Goal: Task Accomplishment & Management: Manage account settings

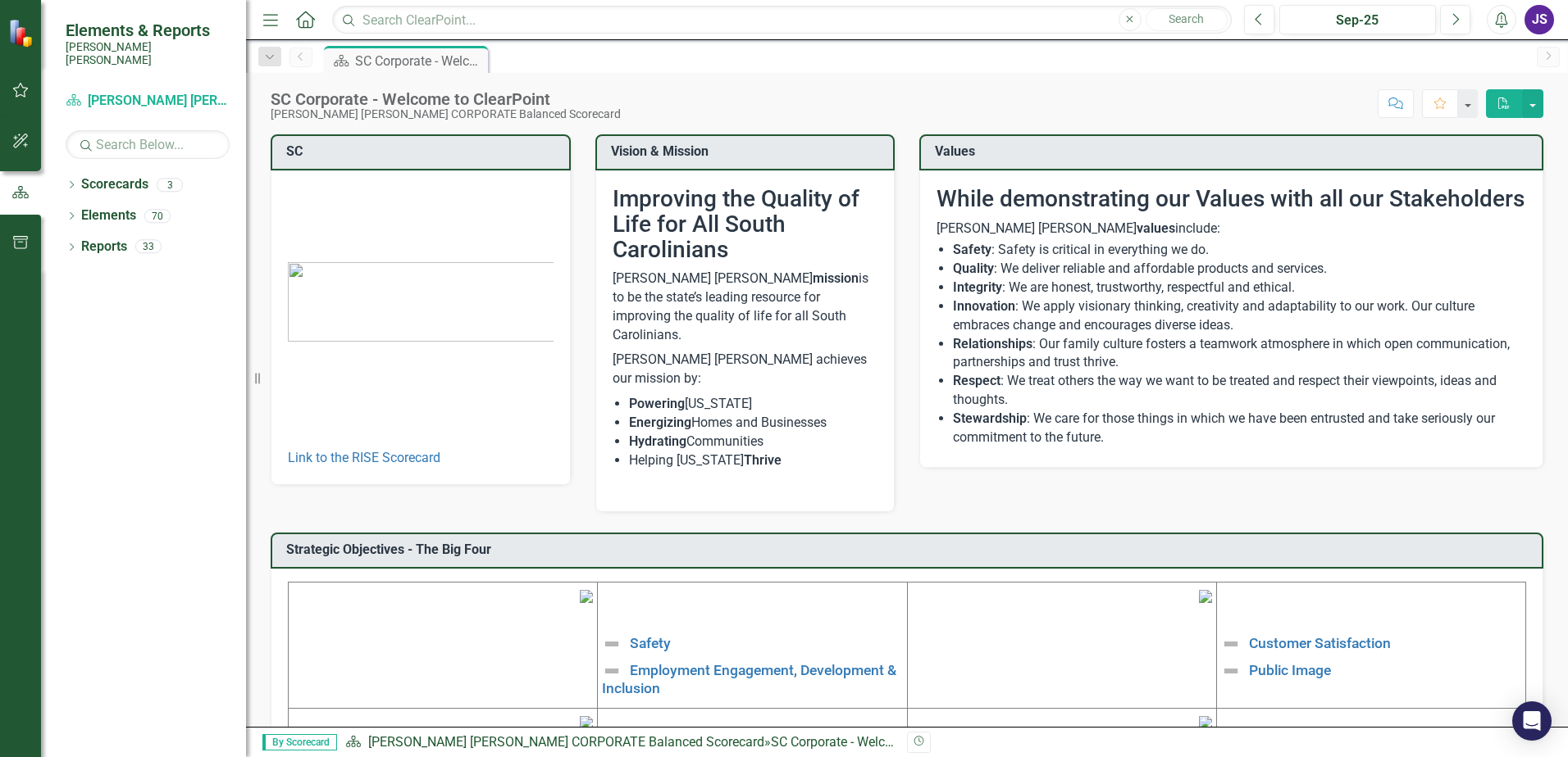
click at [1492, 28] on button "Alerts" at bounding box center [1502, 20] width 29 height 29
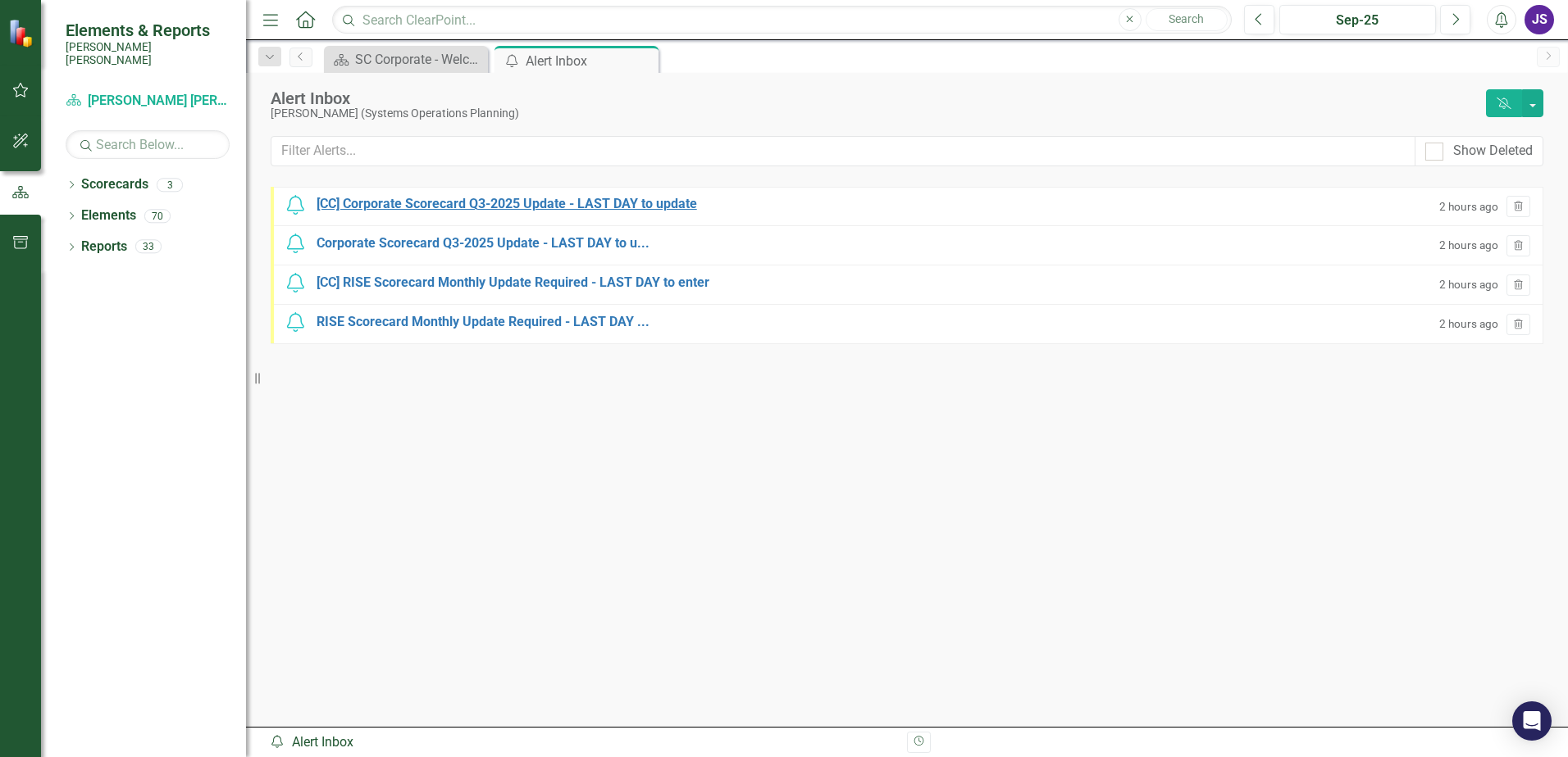
click at [526, 203] on div "[CC] Corporate Scorecard Q3-2025 Update - LAST DAY to update" at bounding box center [506, 204] width 381 height 19
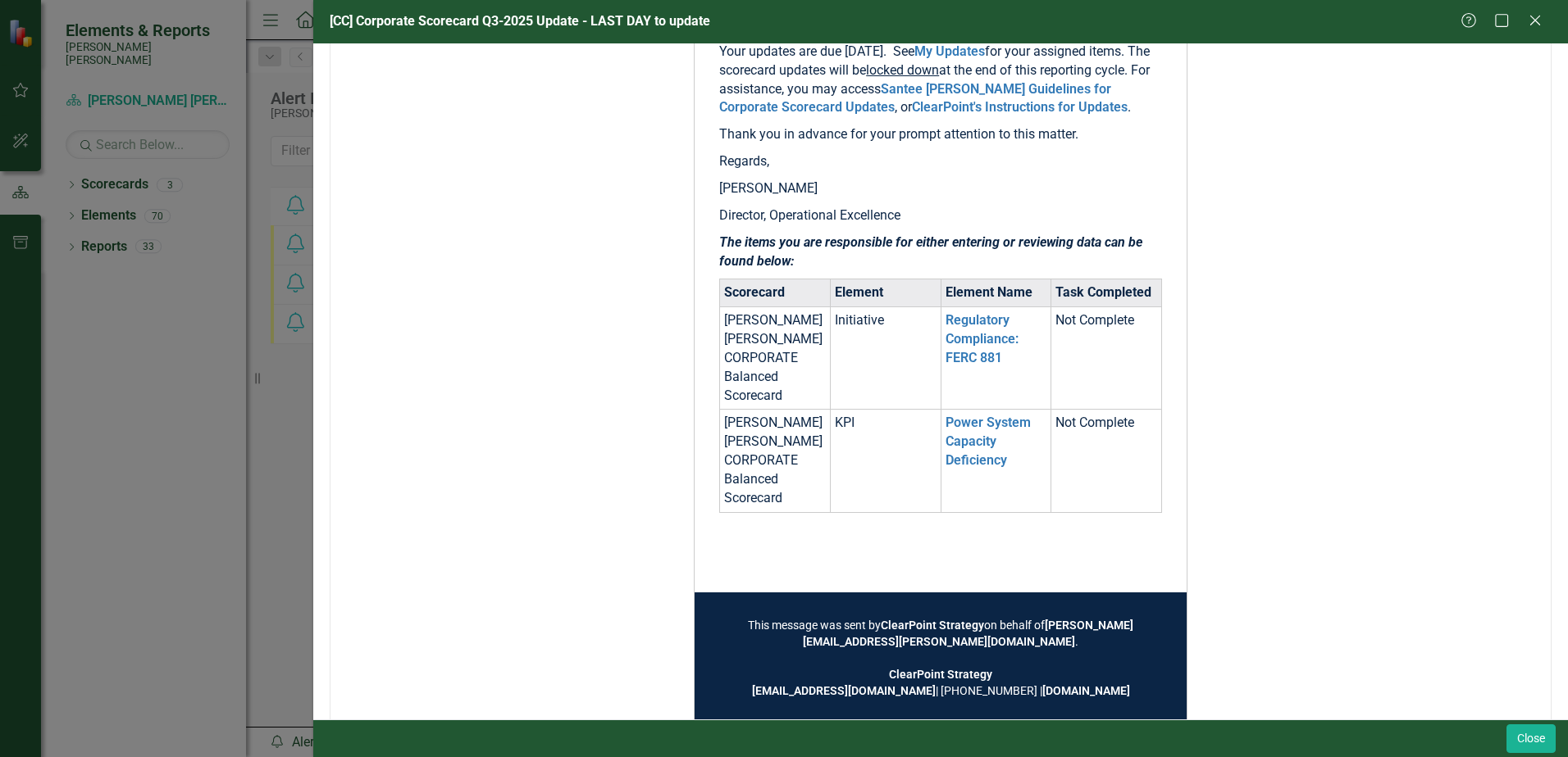
scroll to position [341, 0]
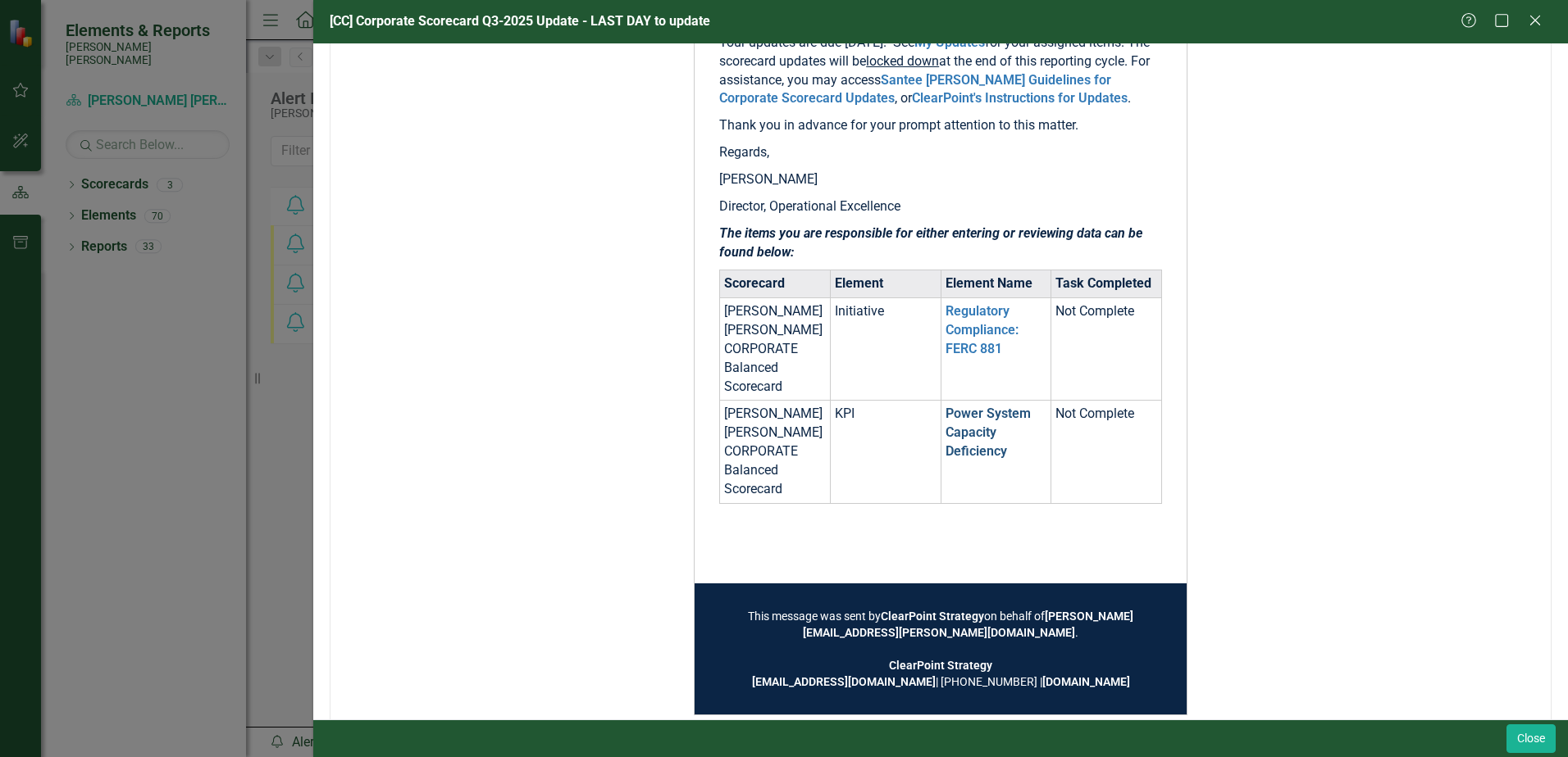
click at [963, 409] on link "Power System Capacity Deficiency" at bounding box center [987, 432] width 85 height 54
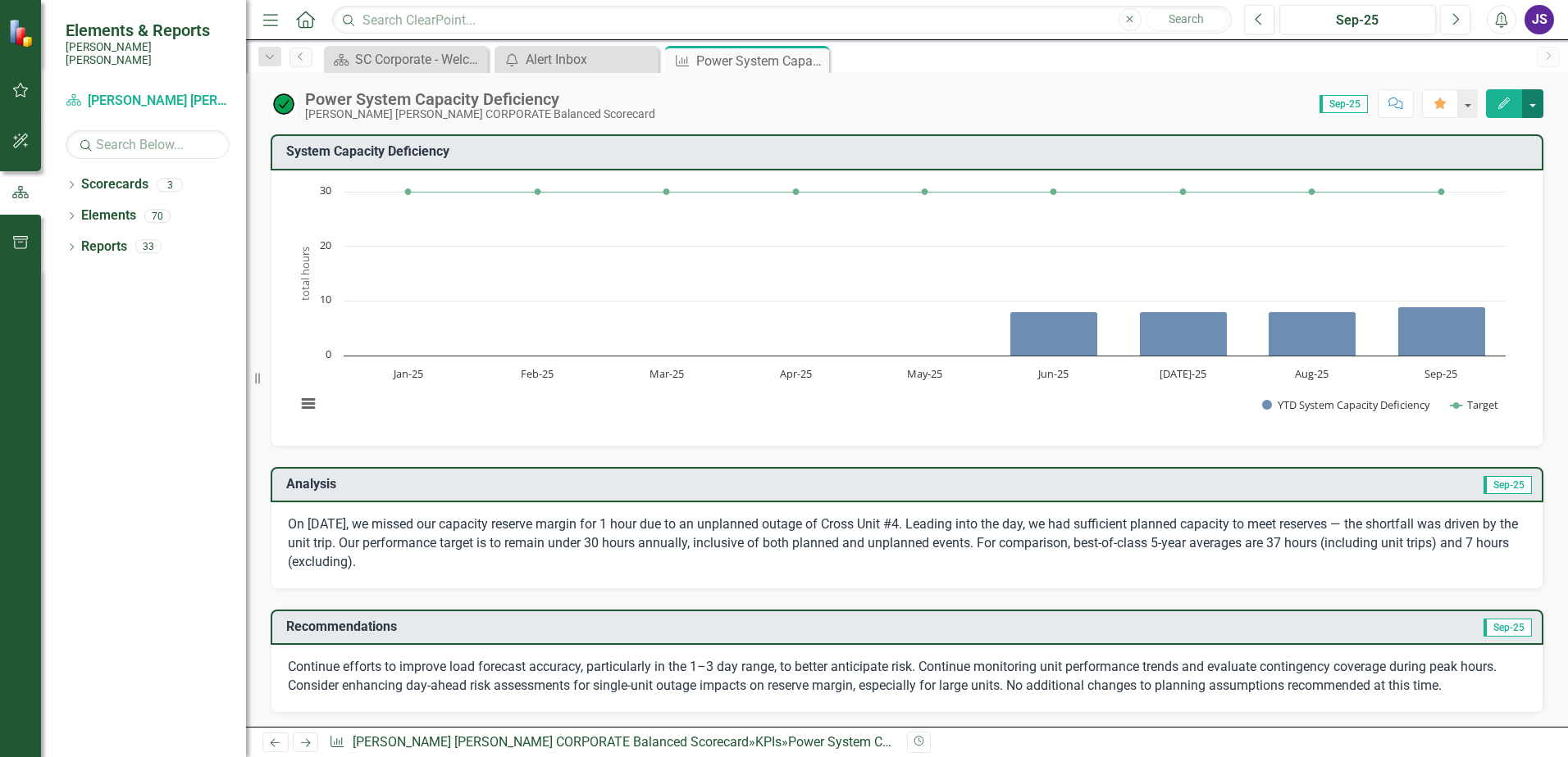
click at [1543, 101] on button "button" at bounding box center [1533, 103] width 21 height 28
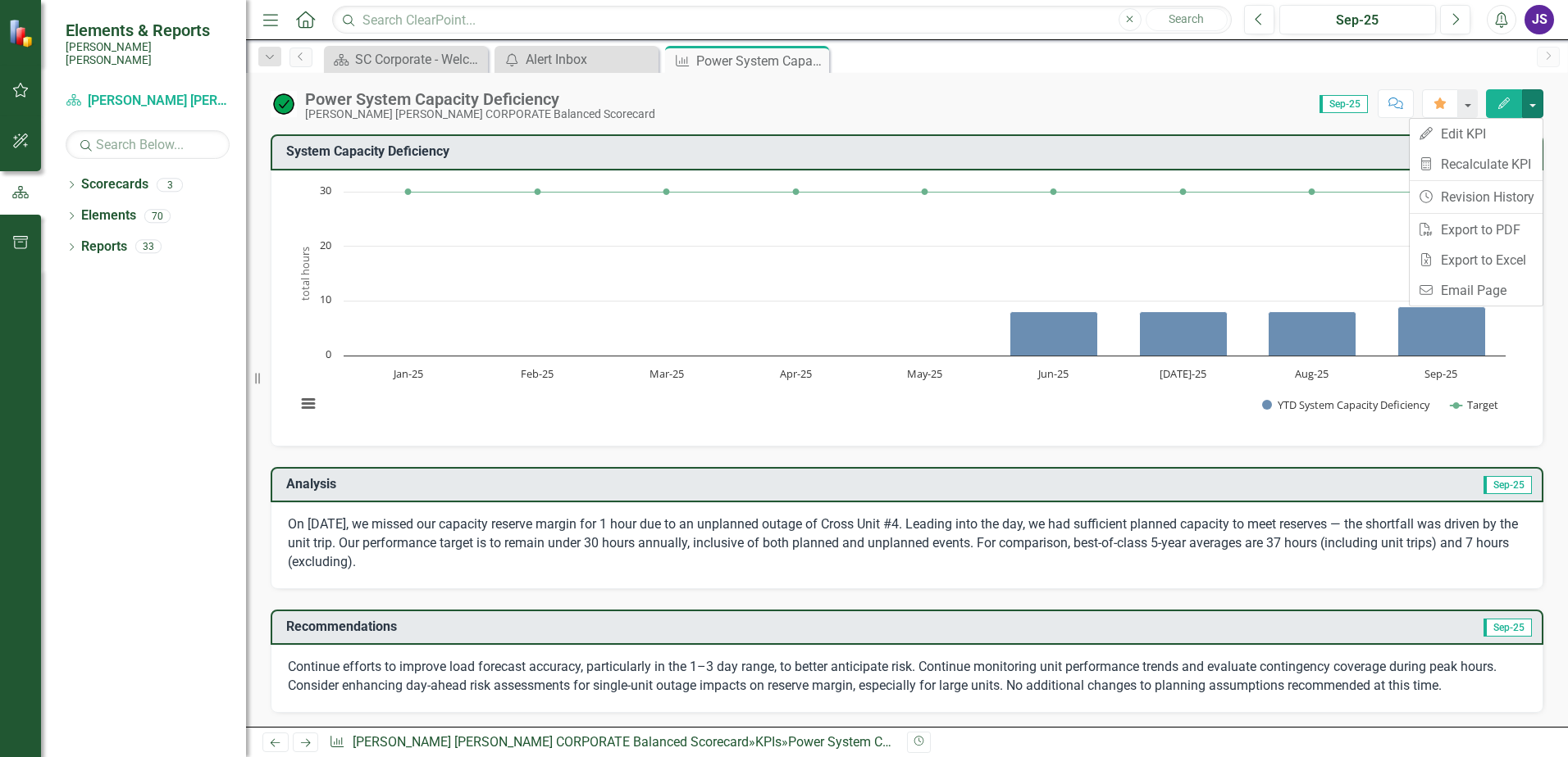
drag, startPoint x: 1002, startPoint y: 88, endPoint x: 994, endPoint y: 96, distance: 11.3
click at [1002, 88] on div "Power System Capacity Deficiency Santee Cooper CORPORATE Balanced Scorecard Sco…" at bounding box center [906, 98] width 1322 height 49
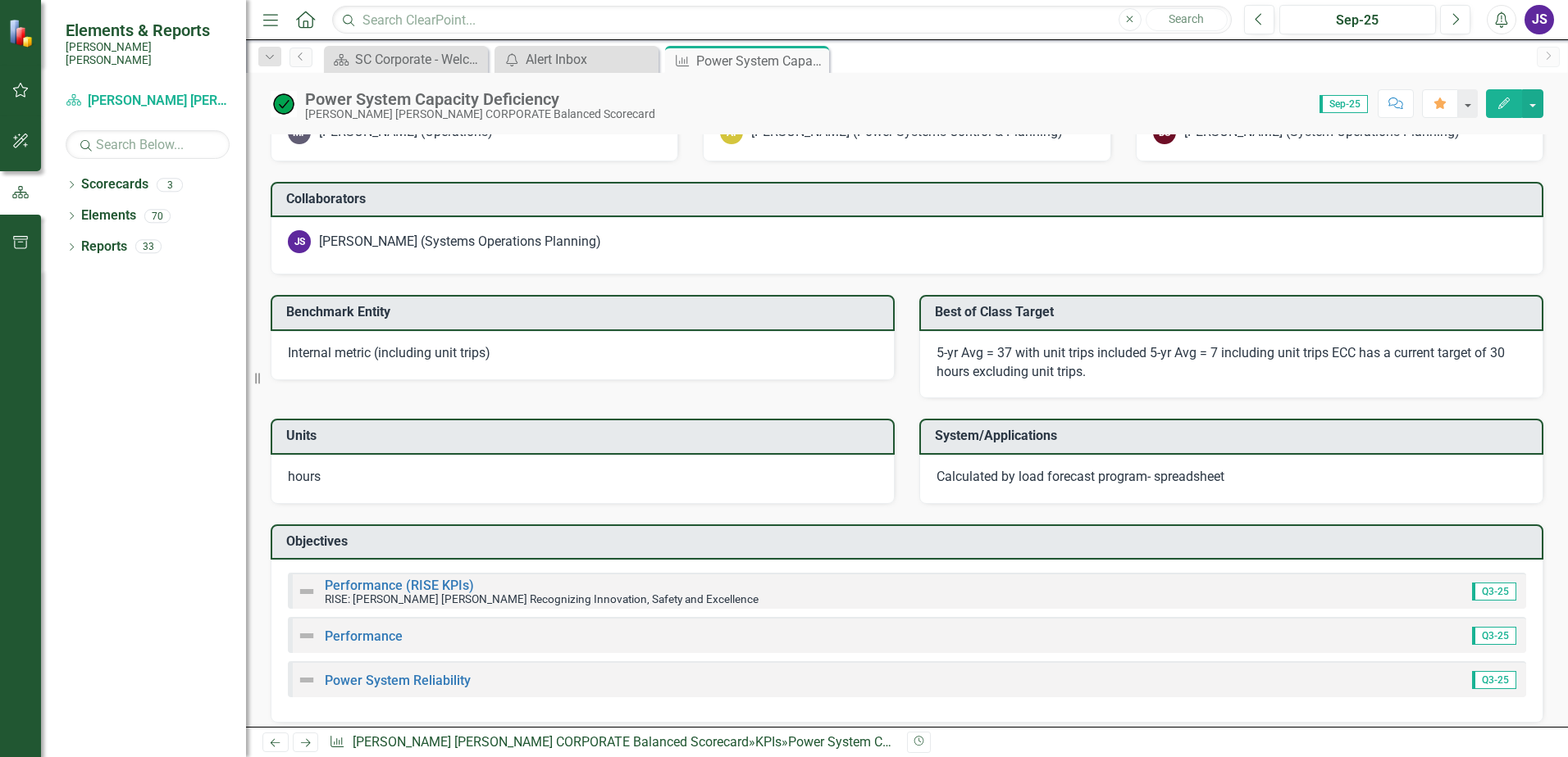
scroll to position [1614, 0]
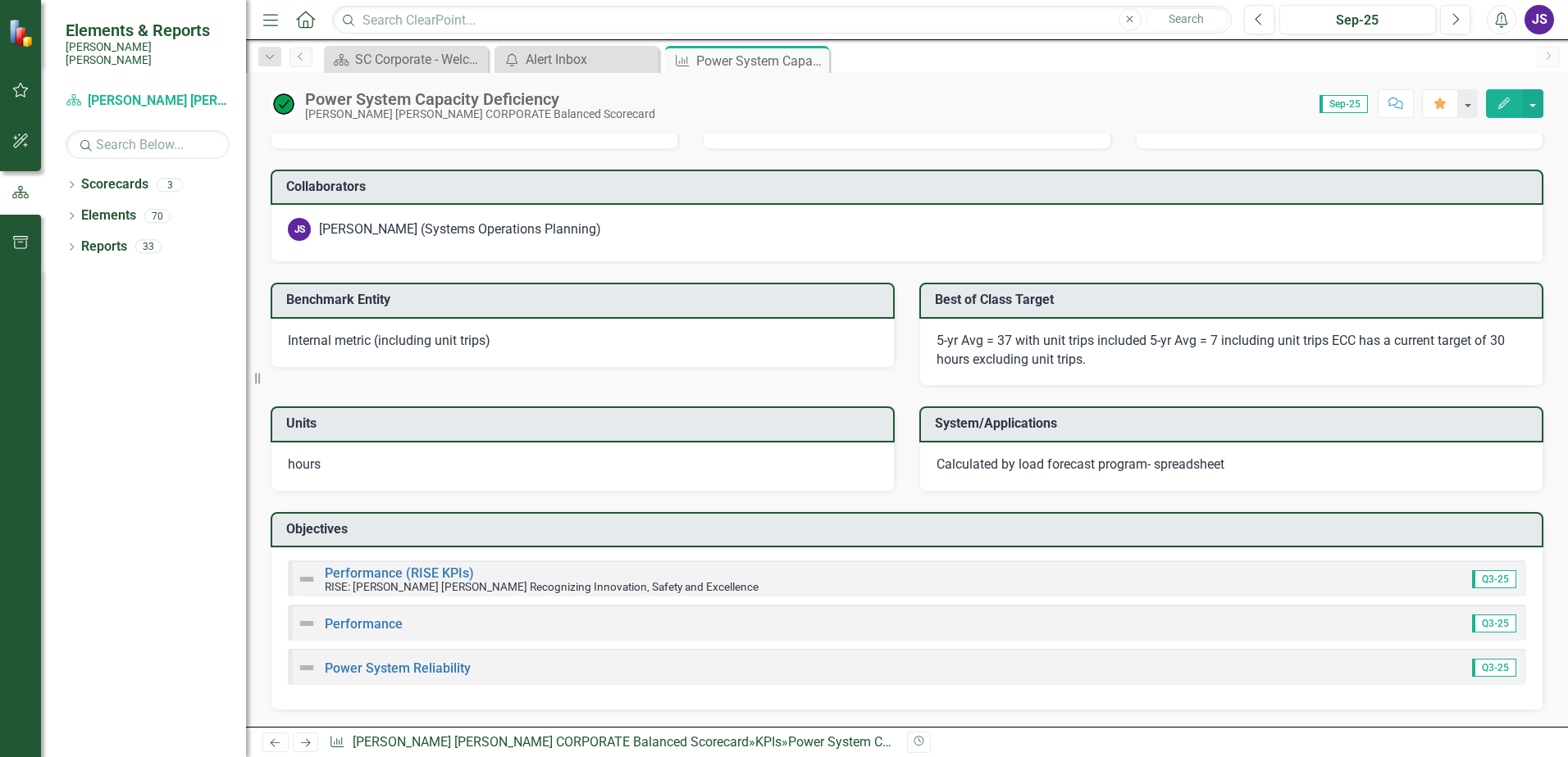
drag, startPoint x: 922, startPoint y: 748, endPoint x: 1092, endPoint y: 742, distance: 170.1
click at [1092, 742] on div "Revision History" at bounding box center [1550, 742] width 1289 height 21
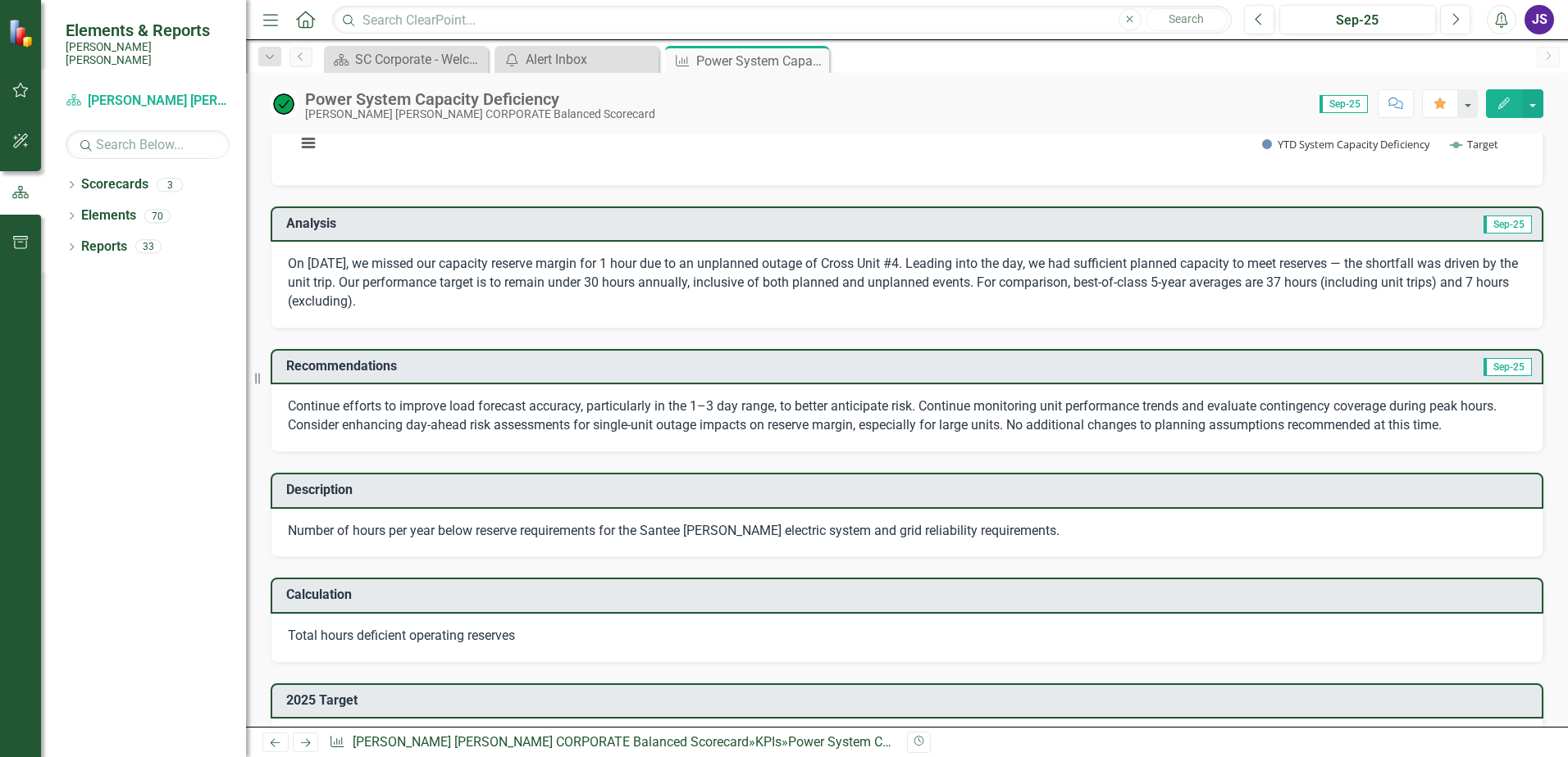
scroll to position [0, 0]
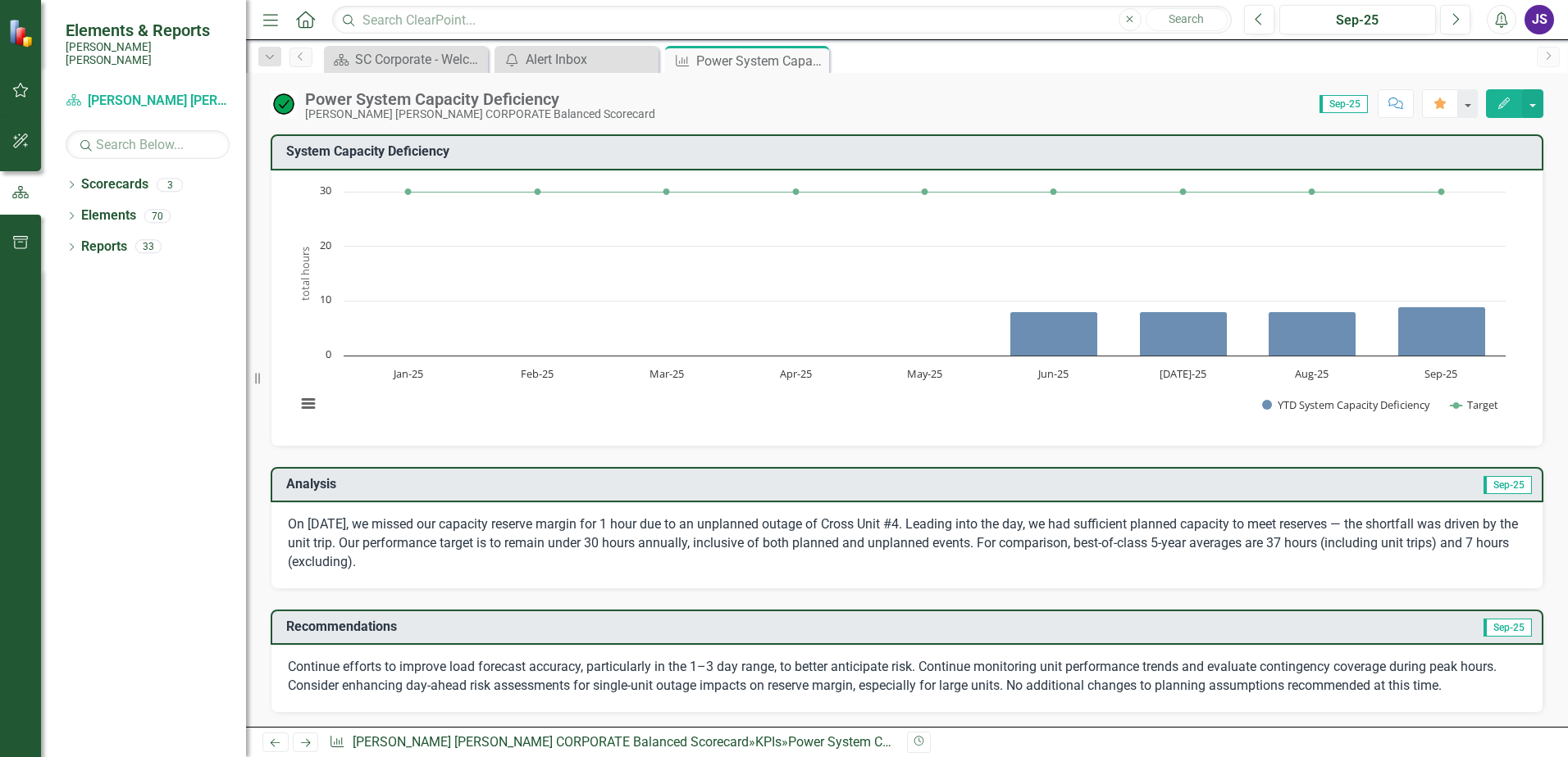
click at [1553, 58] on icon "Next" at bounding box center [1548, 56] width 13 height 10
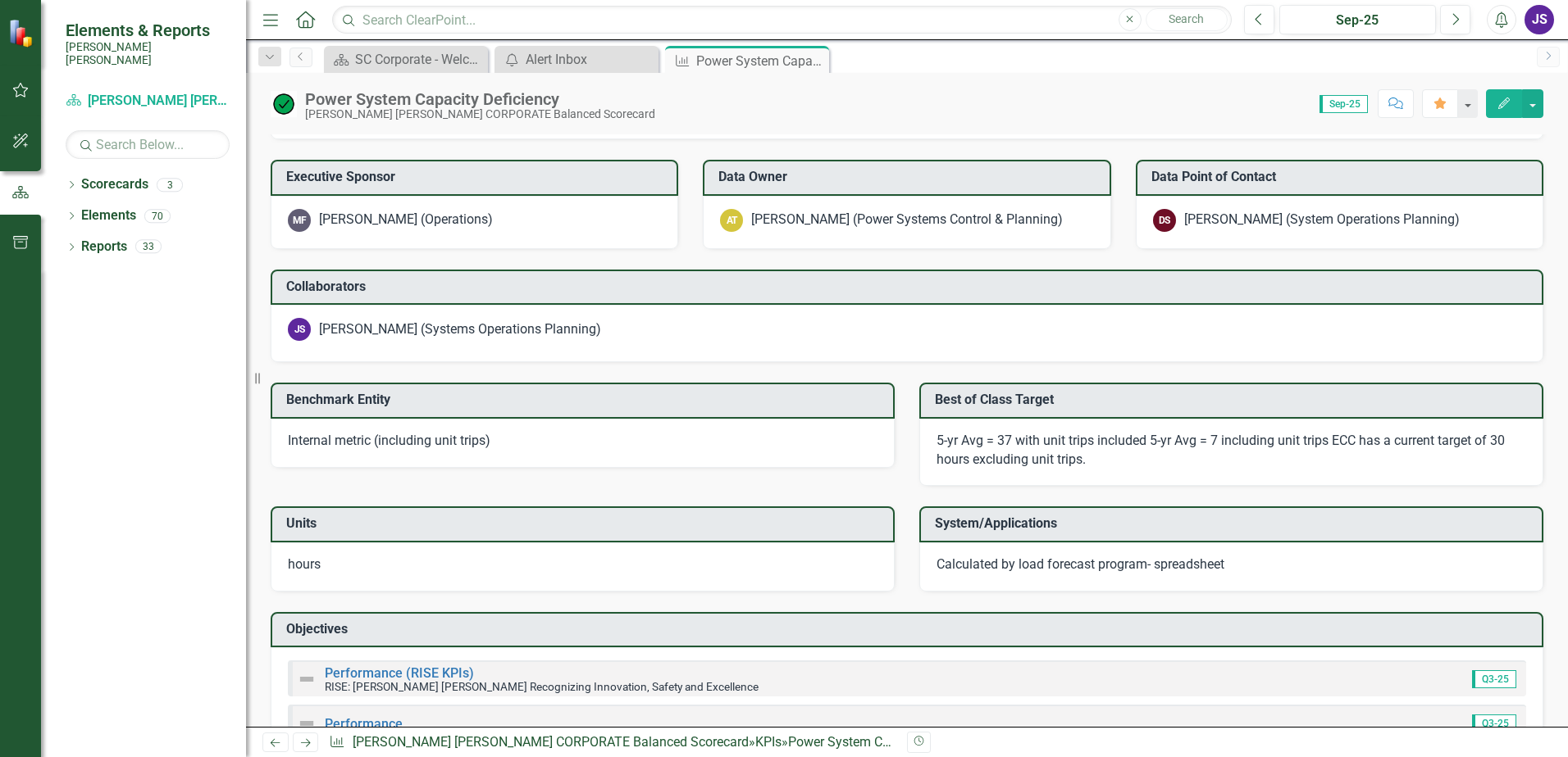
scroll to position [1511, 0]
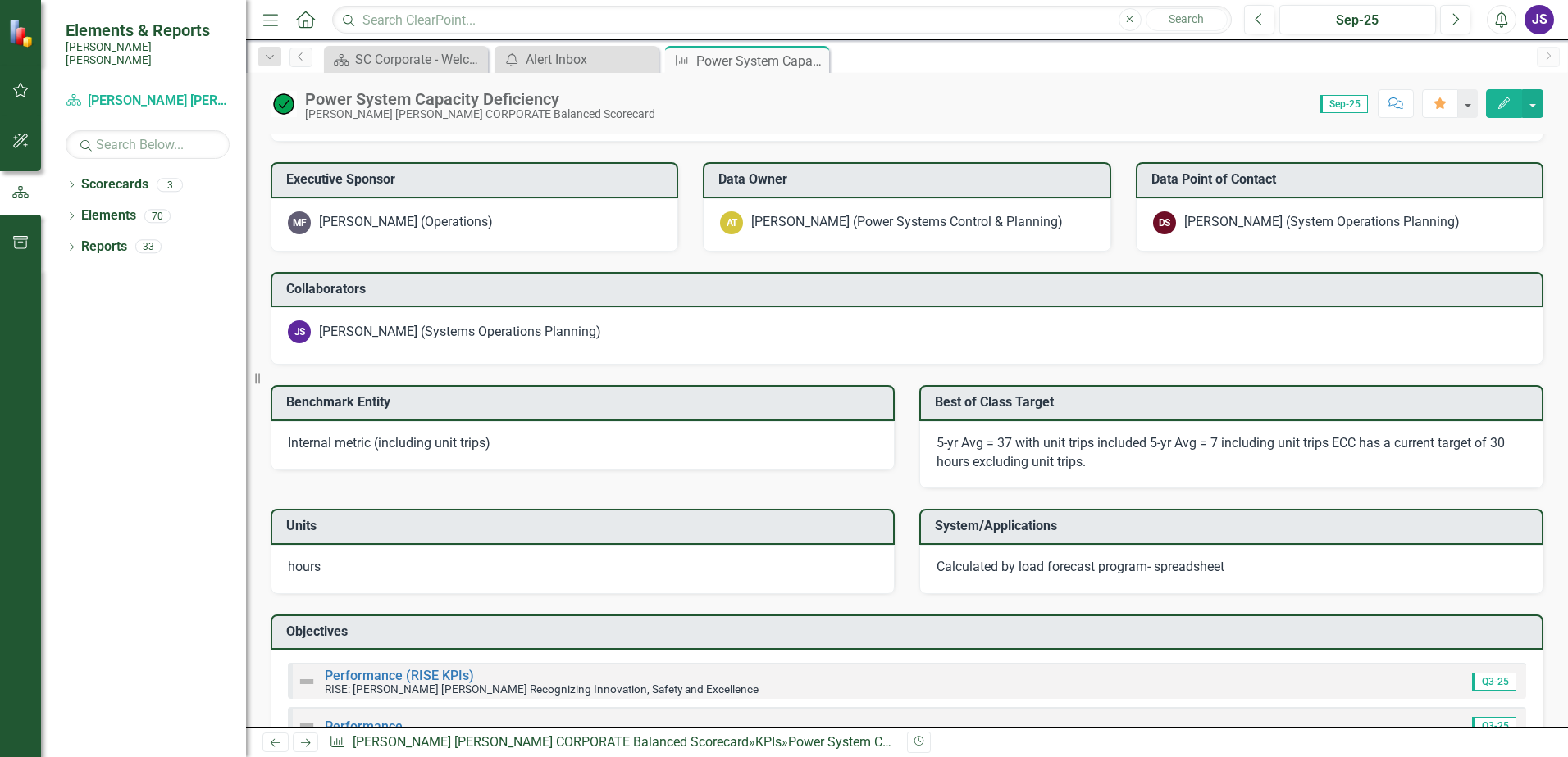
drag, startPoint x: 739, startPoint y: 219, endPoint x: 1114, endPoint y: 240, distance: 375.6
click at [1054, 240] on div "AT Adam Taylor (Power Systems Control & Planning)" at bounding box center [906, 224] width 408 height 54
drag, startPoint x: 1214, startPoint y: 219, endPoint x: 1328, endPoint y: 232, distance: 114.7
click at [1328, 232] on div "DS Diana Scott (System Operations Planning)" at bounding box center [1340, 223] width 373 height 23
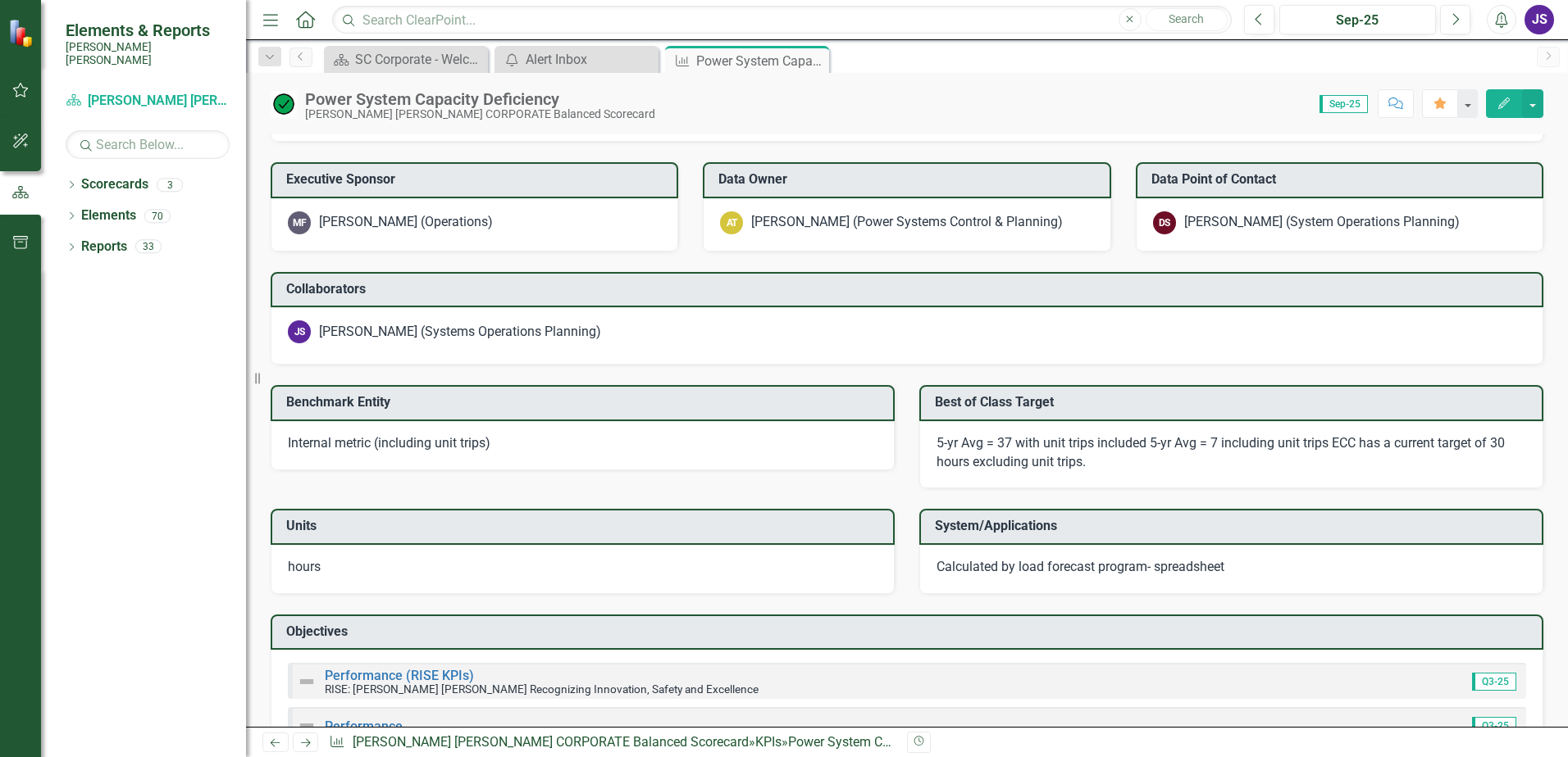
drag, startPoint x: 1255, startPoint y: 225, endPoint x: 1415, endPoint y: 227, distance: 160.0
click at [1415, 227] on div "[PERSON_NAME] (System Operations Planning)" at bounding box center [1321, 221] width 275 height 19
click at [1539, 102] on button "button" at bounding box center [1533, 103] width 21 height 28
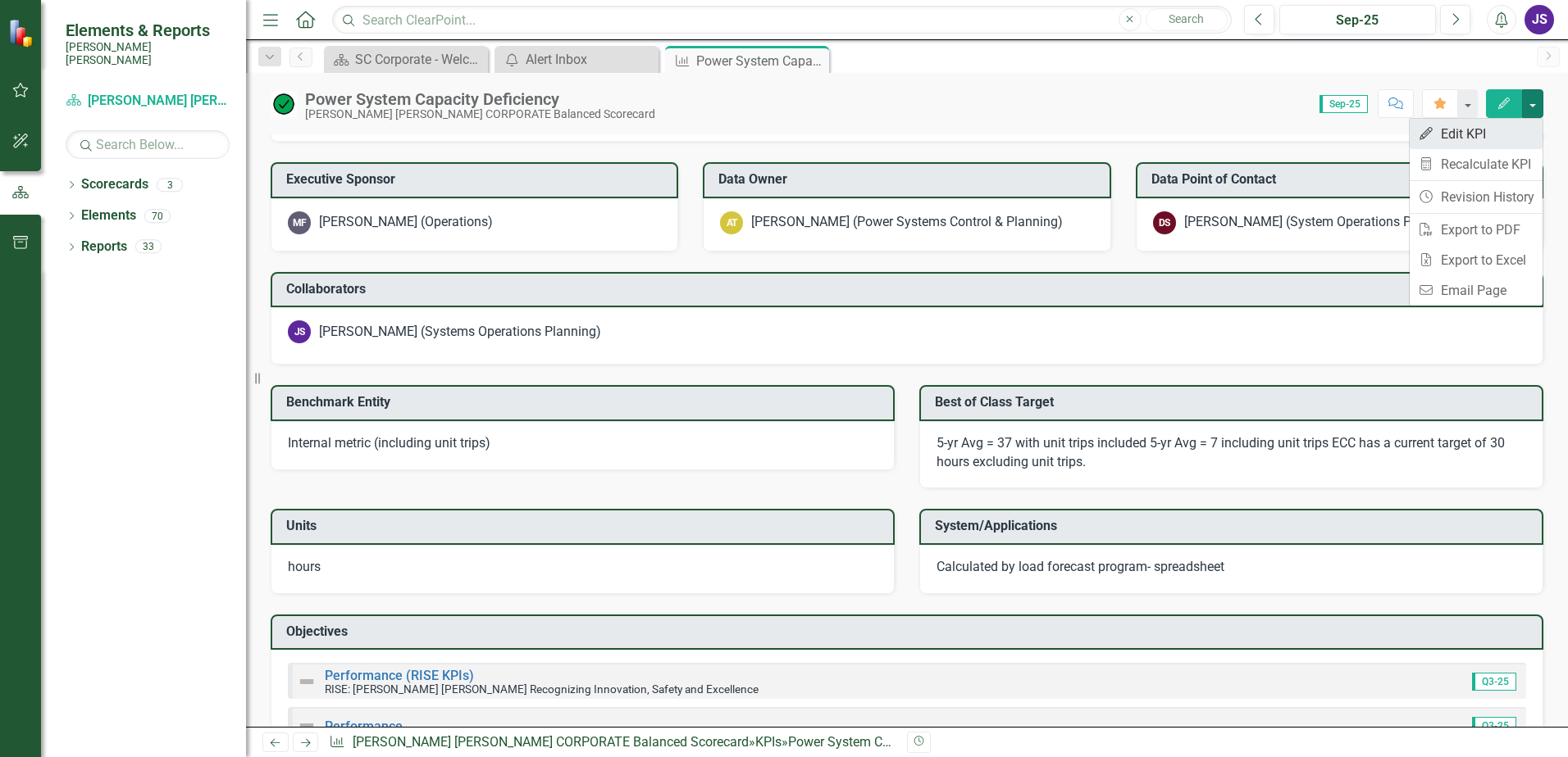
click at [1498, 128] on link "Edit Edit KPI" at bounding box center [1476, 134] width 133 height 30
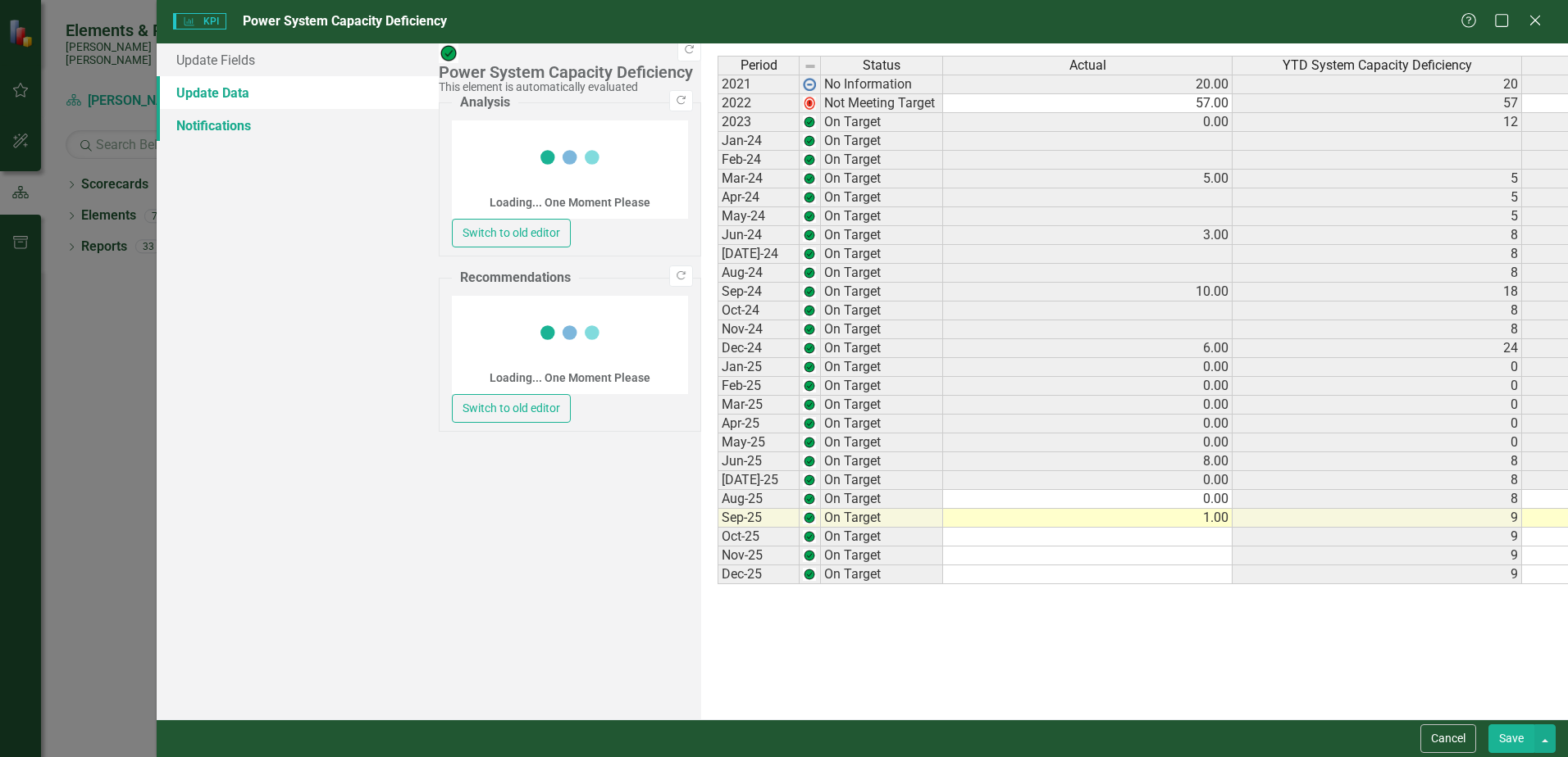
click at [200, 137] on link "Notifications" at bounding box center [298, 126] width 282 height 33
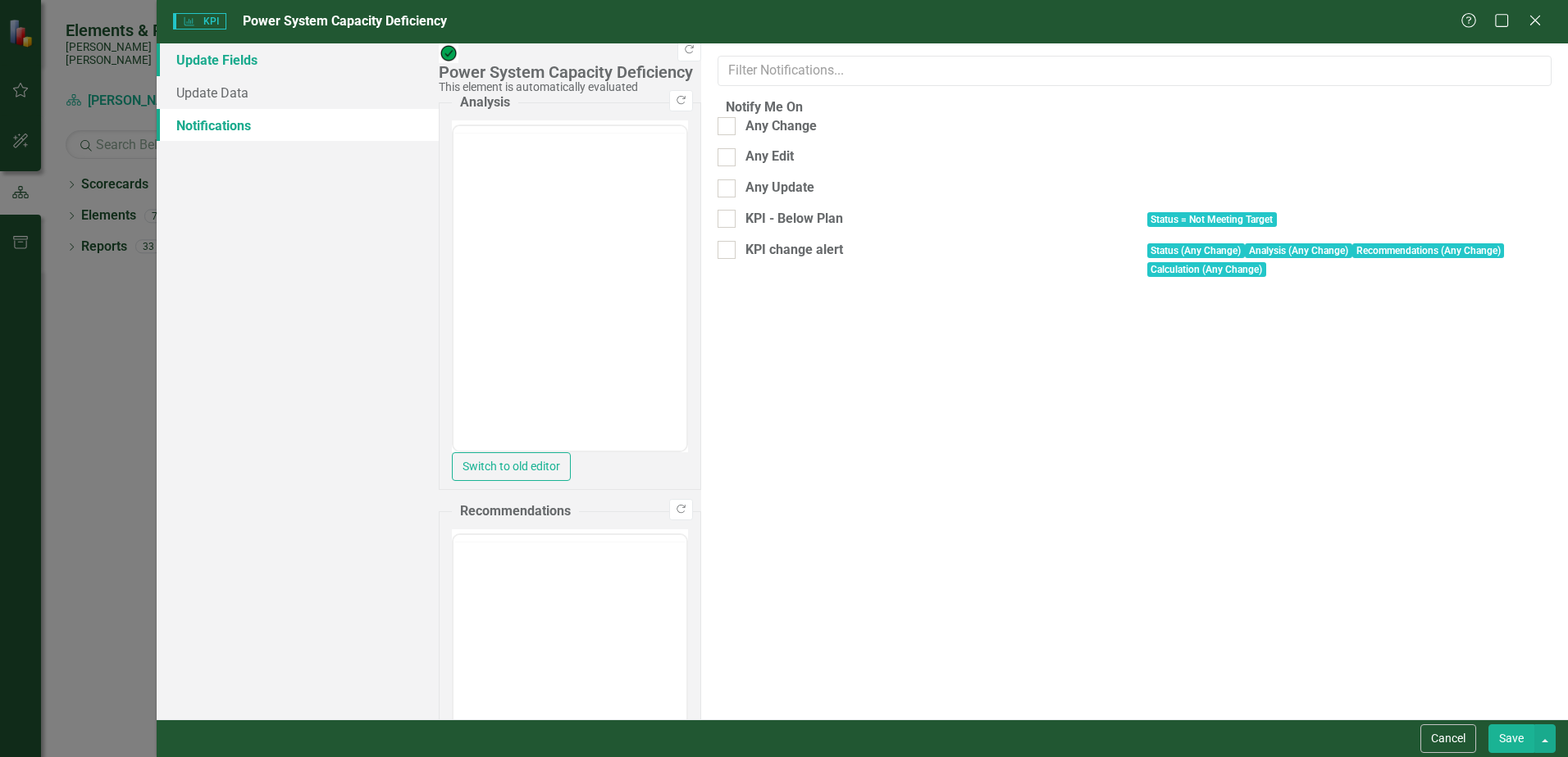
click at [214, 62] on link "Update Fields" at bounding box center [298, 60] width 282 height 33
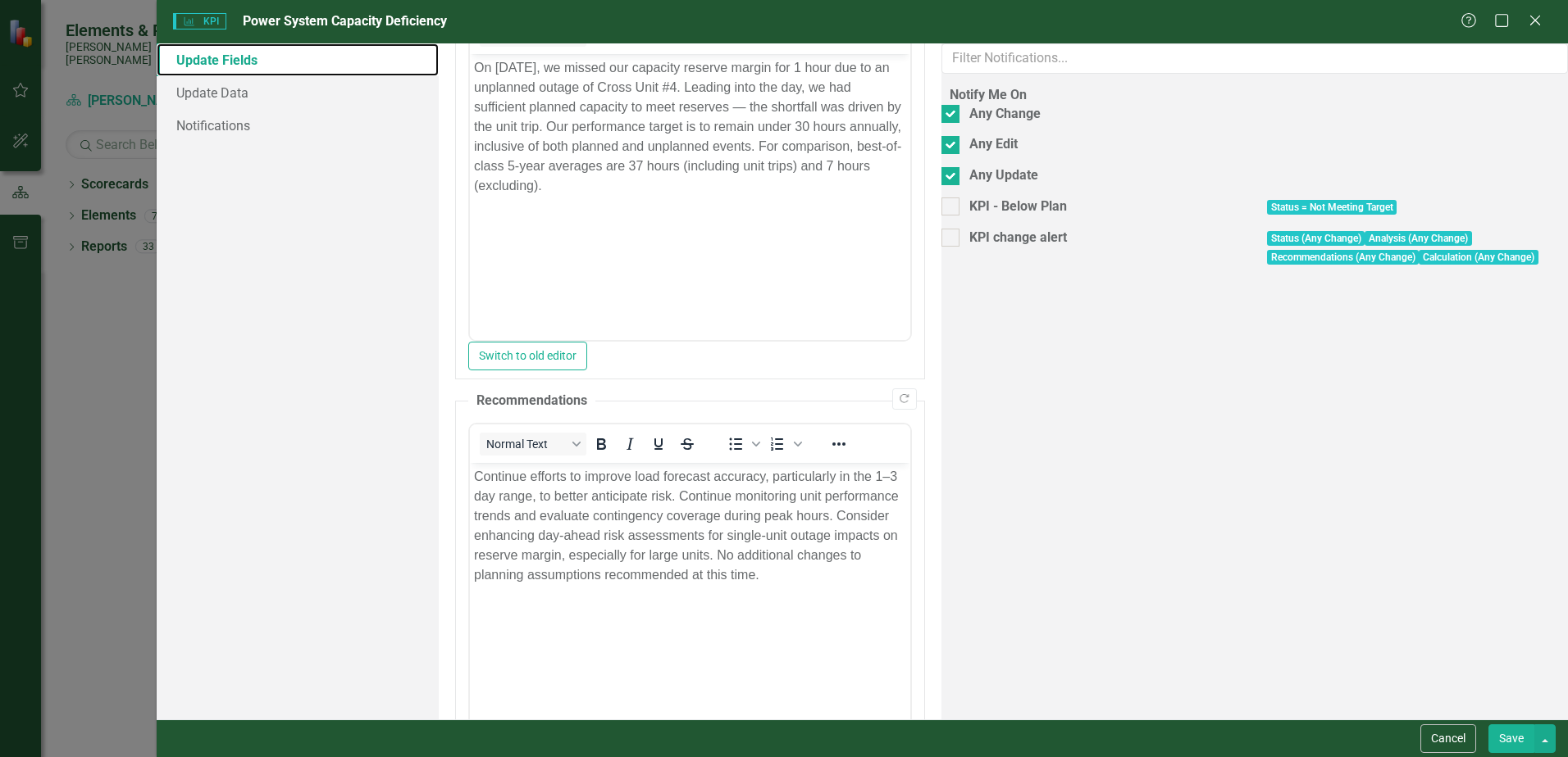
scroll to position [213, 0]
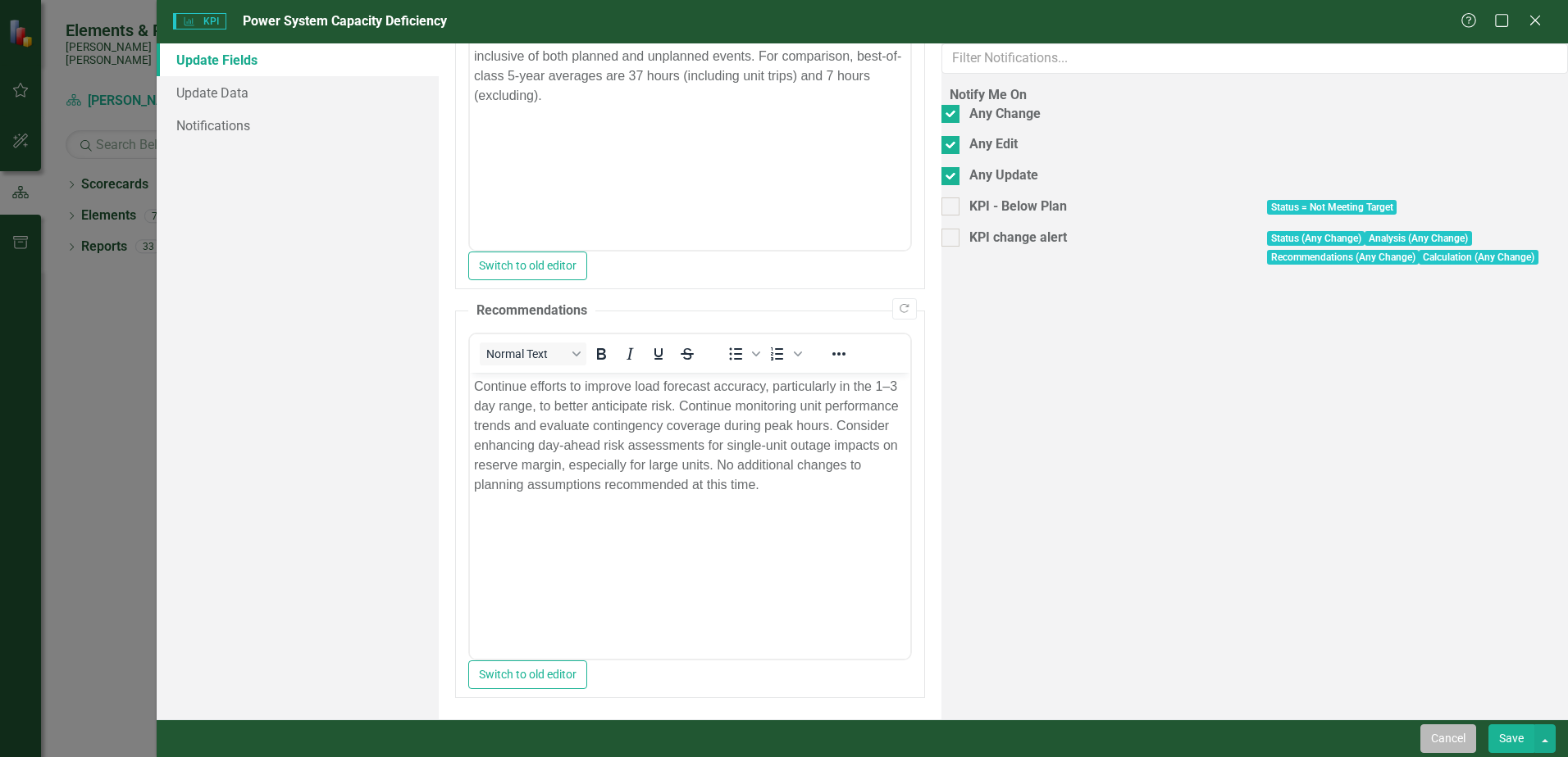
click at [1445, 737] on button "Cancel" at bounding box center [1448, 738] width 56 height 28
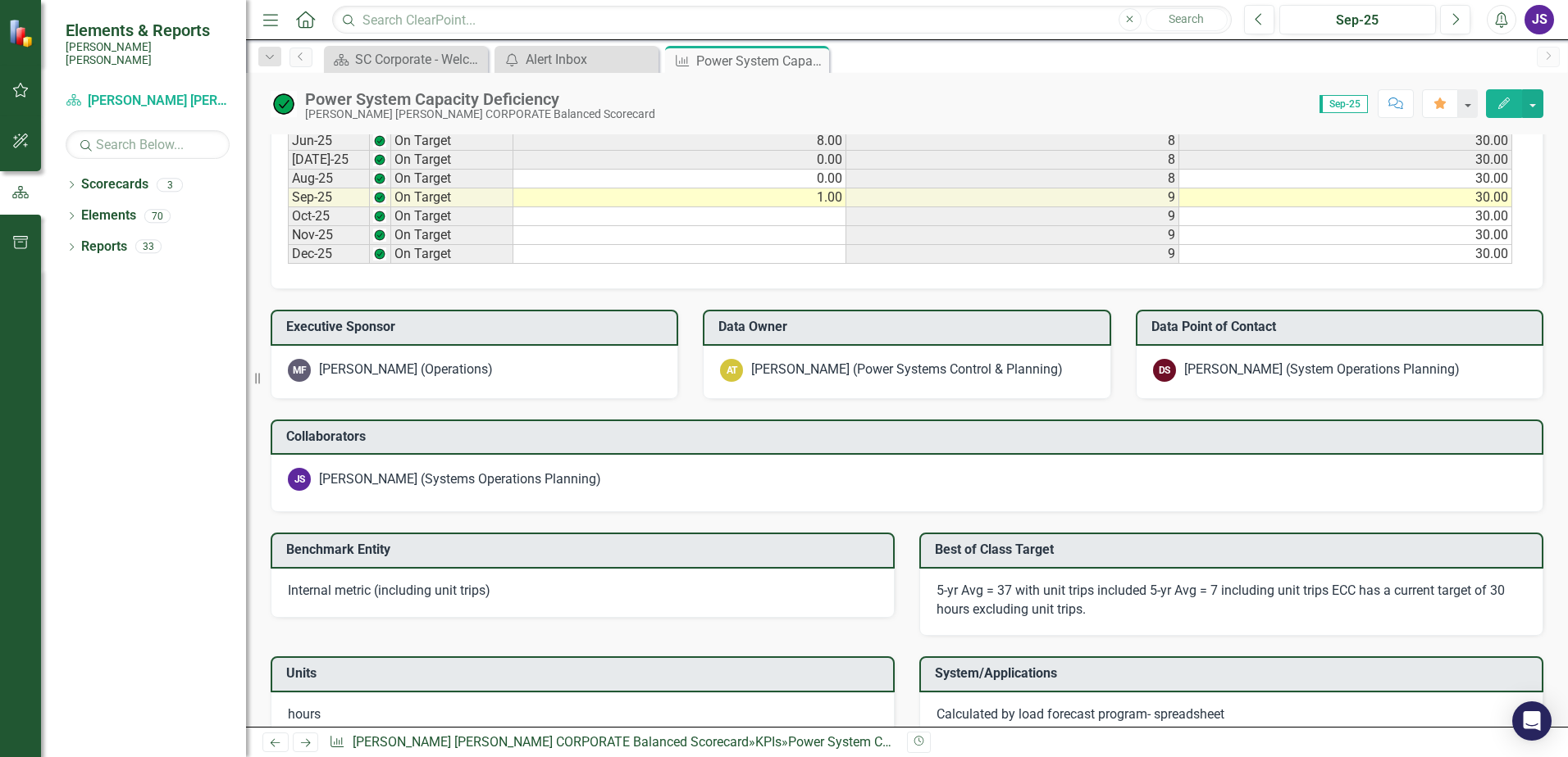
scroll to position [1409, 0]
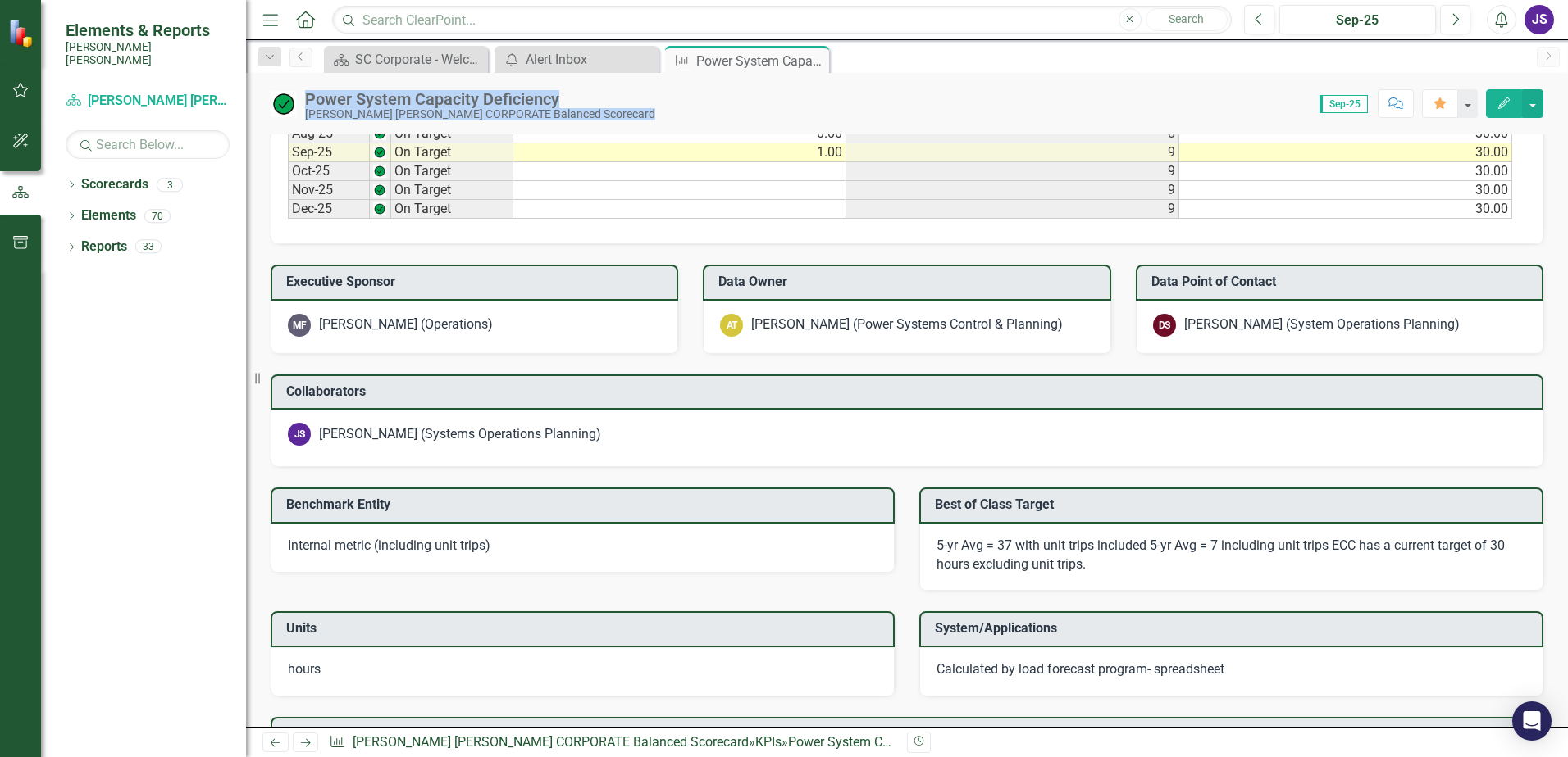
drag, startPoint x: 573, startPoint y: 98, endPoint x: 308, endPoint y: 93, distance: 265.0
click at [308, 93] on div "Power System Capacity Deficiency Santee Cooper CORPORATE Balanced Scorecard Sco…" at bounding box center [906, 98] width 1322 height 49
drag, startPoint x: 308, startPoint y: 93, endPoint x: 562, endPoint y: 100, distance: 254.1
click at [562, 100] on div "Power System Capacity Deficiency Santee Cooper CORPORATE Balanced Scorecard" at bounding box center [484, 104] width 358 height 30
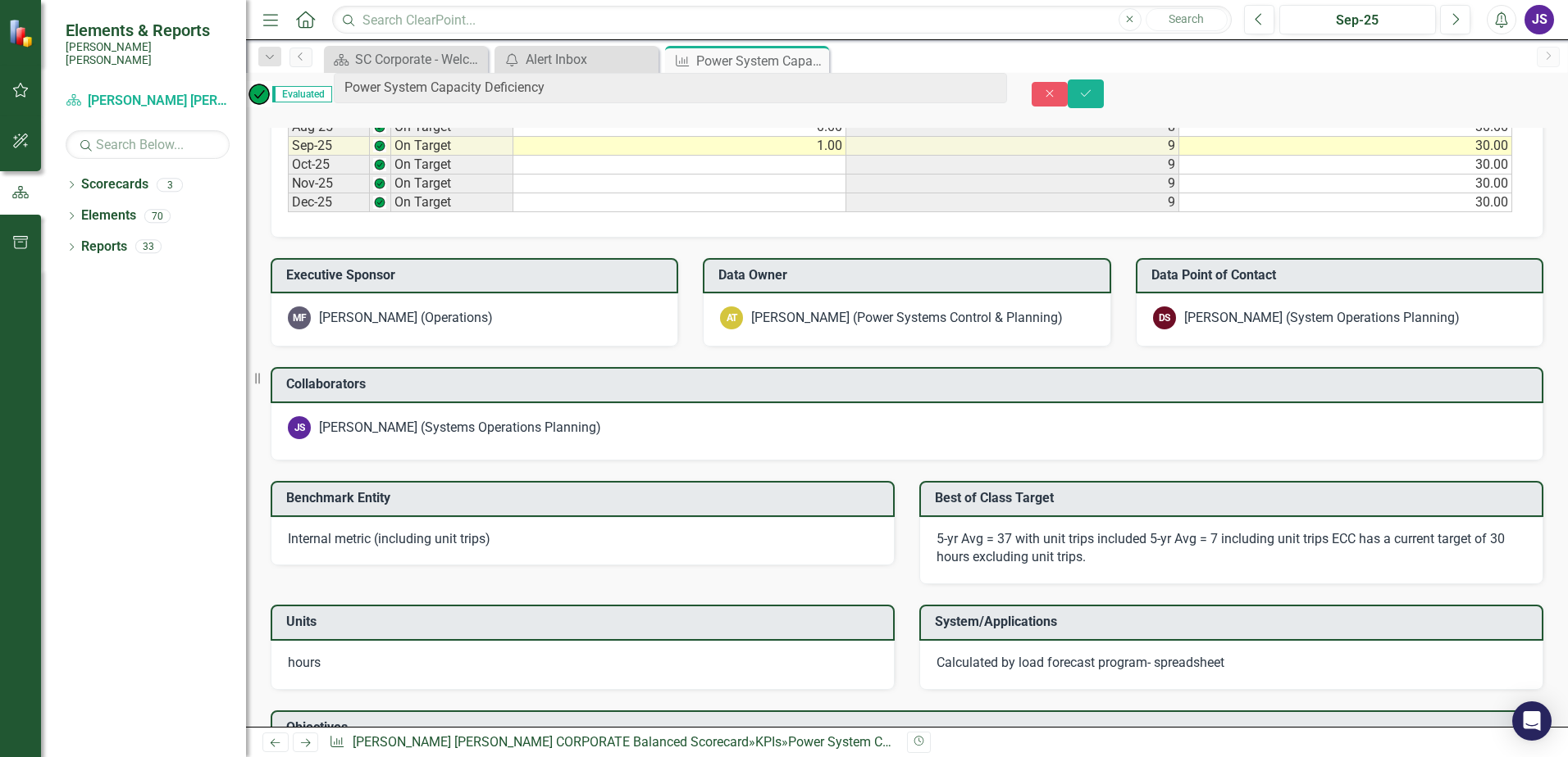
click at [172, 341] on div "Dropdown Scorecards 3 Dropdown Santee Cooper CORPORATE Balanced Scorecard Opera…" at bounding box center [143, 464] width 205 height 586
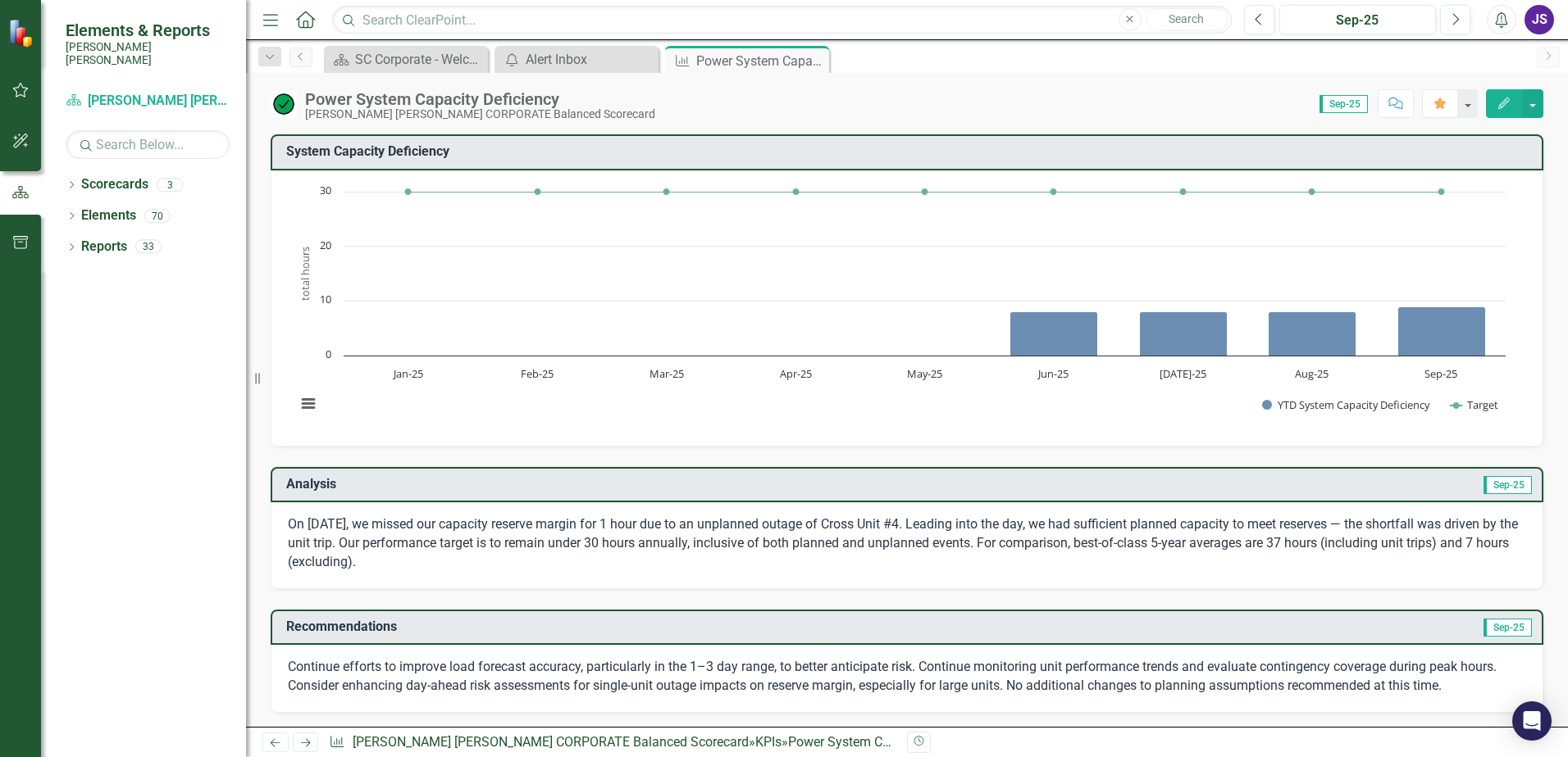
click at [280, 101] on img at bounding box center [283, 103] width 26 height 26
click at [442, 108] on div "[PERSON_NAME] [PERSON_NAME] CORPORATE Balanced Scorecard" at bounding box center [480, 114] width 350 height 13
click at [527, 99] on div "Power System Capacity Deficiency" at bounding box center [480, 99] width 350 height 18
click at [1021, 114] on div "Score: 0.00 Sep-25 Completed Comment Favorite Edit" at bounding box center [1104, 103] width 880 height 28
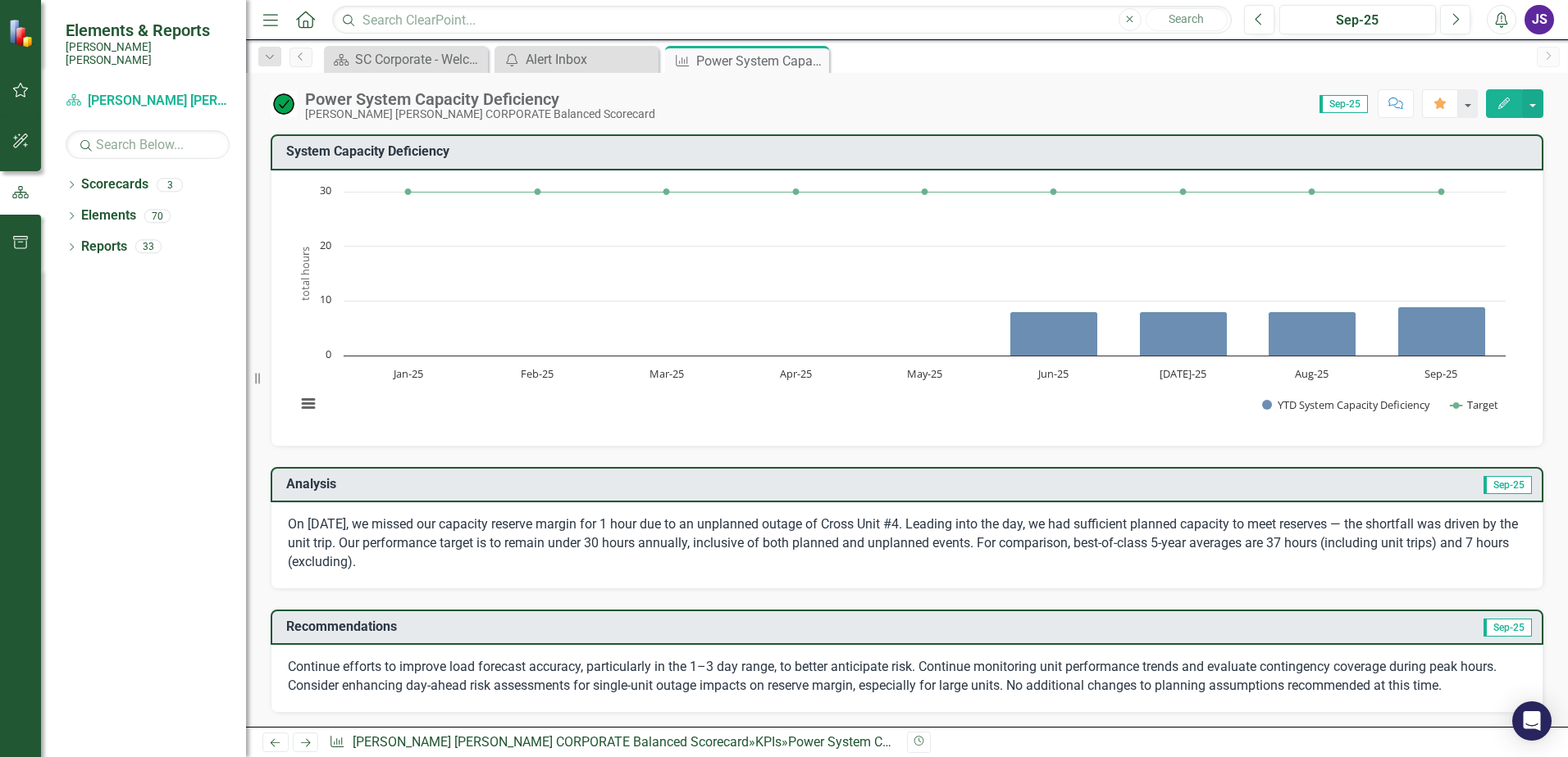
click at [553, 110] on div "[PERSON_NAME] [PERSON_NAME] CORPORATE Balanced Scorecard" at bounding box center [480, 114] width 350 height 13
click at [527, 114] on div "[PERSON_NAME] [PERSON_NAME] CORPORATE Balanced Scorecard" at bounding box center [480, 114] width 350 height 13
click at [525, 114] on div "[PERSON_NAME] [PERSON_NAME] CORPORATE Balanced Scorecard" at bounding box center [480, 114] width 350 height 13
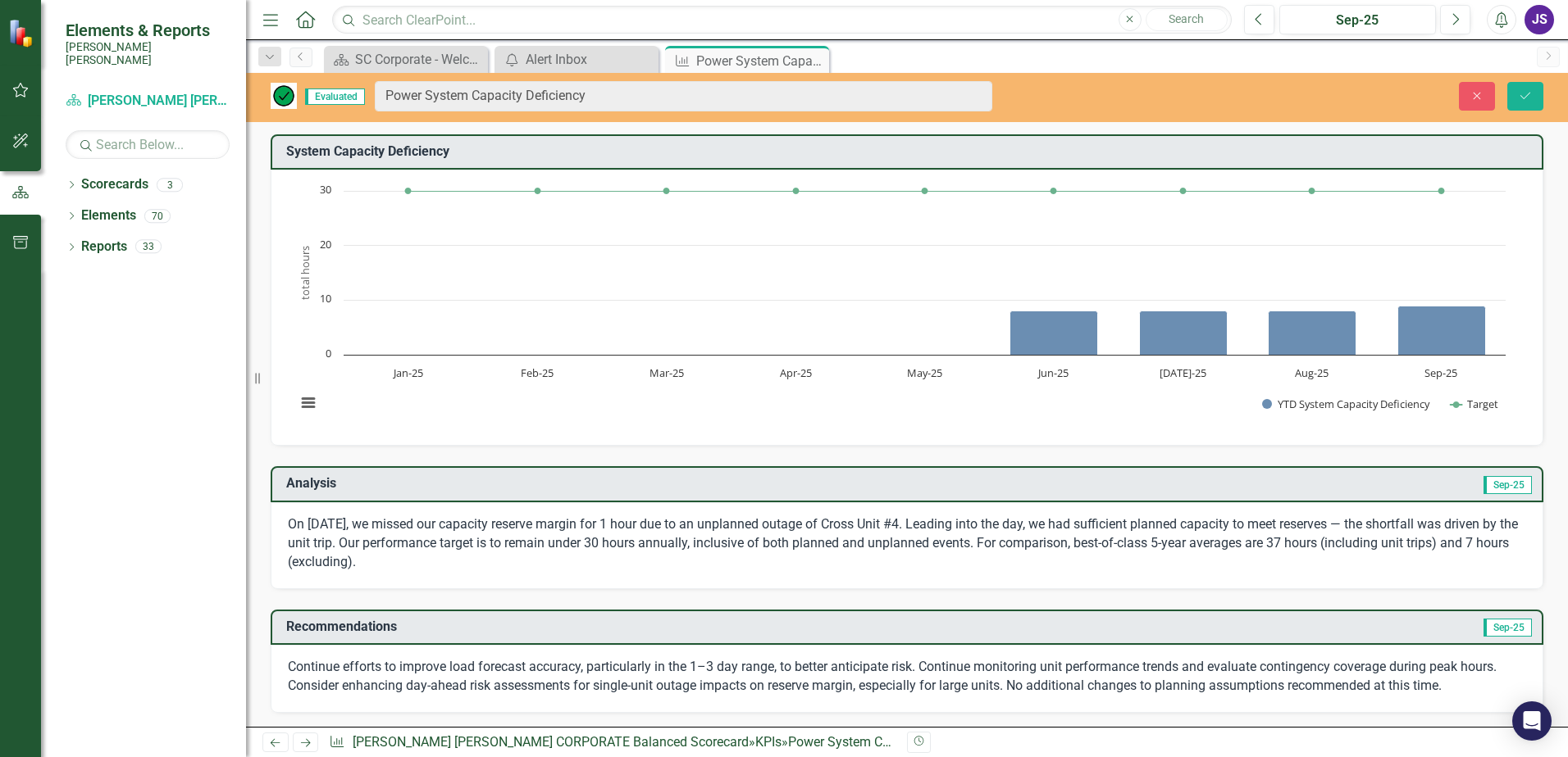
click at [1540, 178] on div "System Capacity​ Deficiency Chart Combination chart with 2 data series. System …" at bounding box center [906, 280] width 1297 height 333
click at [1520, 94] on icon "Save" at bounding box center [1525, 96] width 15 height 12
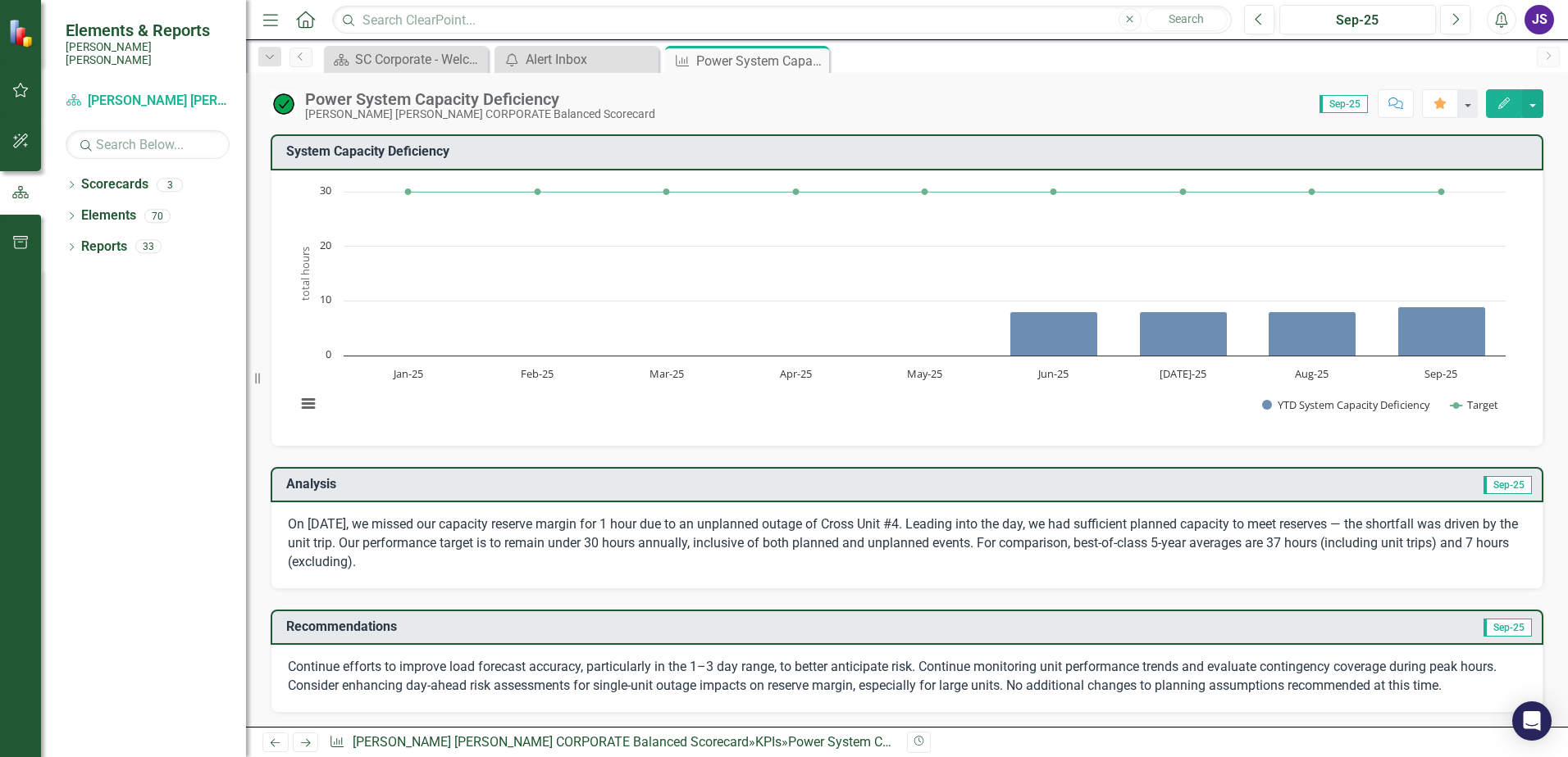
drag, startPoint x: 319, startPoint y: 105, endPoint x: 622, endPoint y: 109, distance: 303.0
click at [757, 126] on div "Power System Capacity Deficiency [PERSON_NAME] [PERSON_NAME] CORPORATE Balanced…" at bounding box center [906, 400] width 1322 height 655
click at [663, 109] on div "Score: 0.00 Sep-25 Completed Comment Favorite Edit" at bounding box center [1104, 103] width 880 height 28
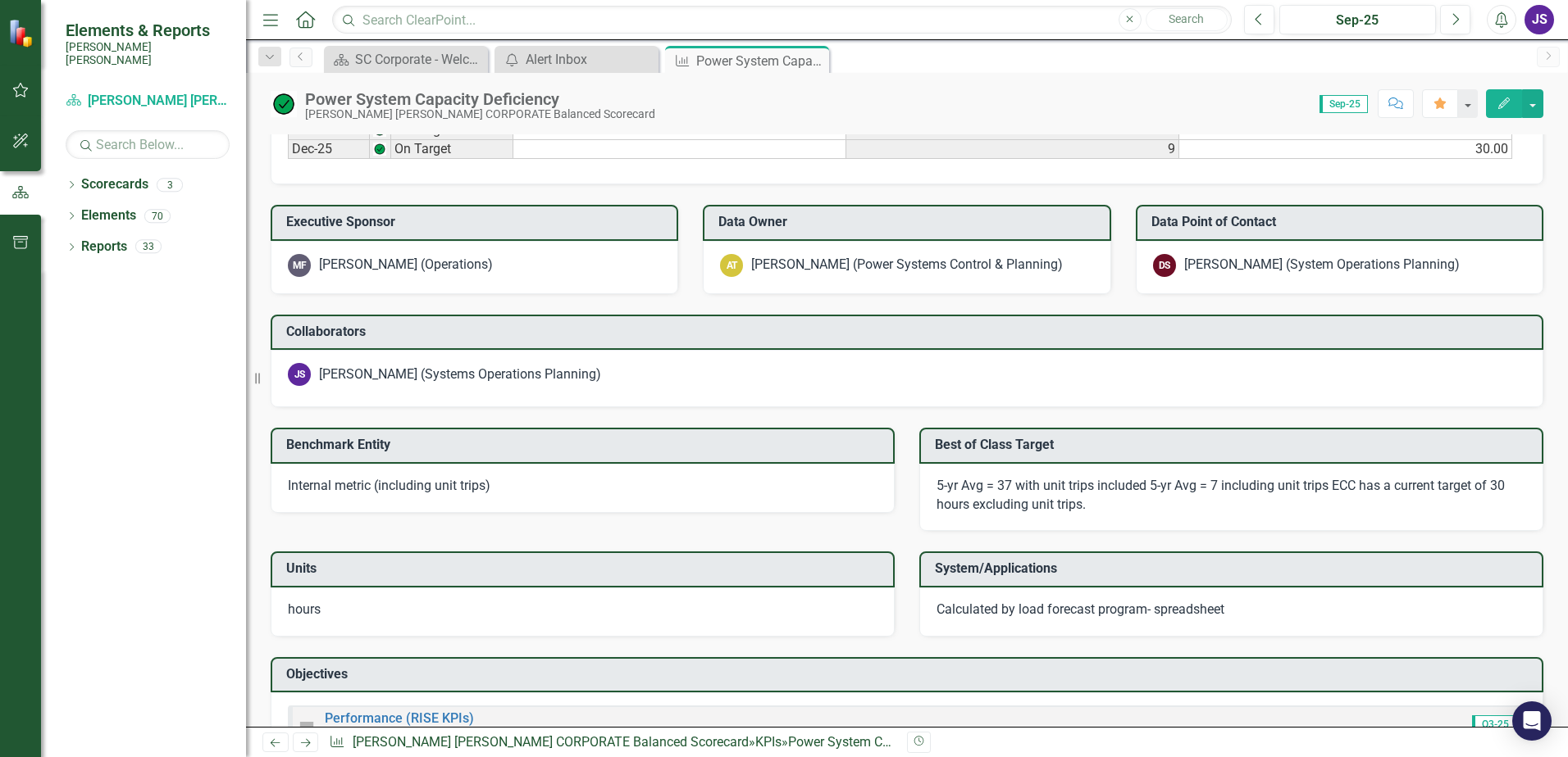
scroll to position [1537, 0]
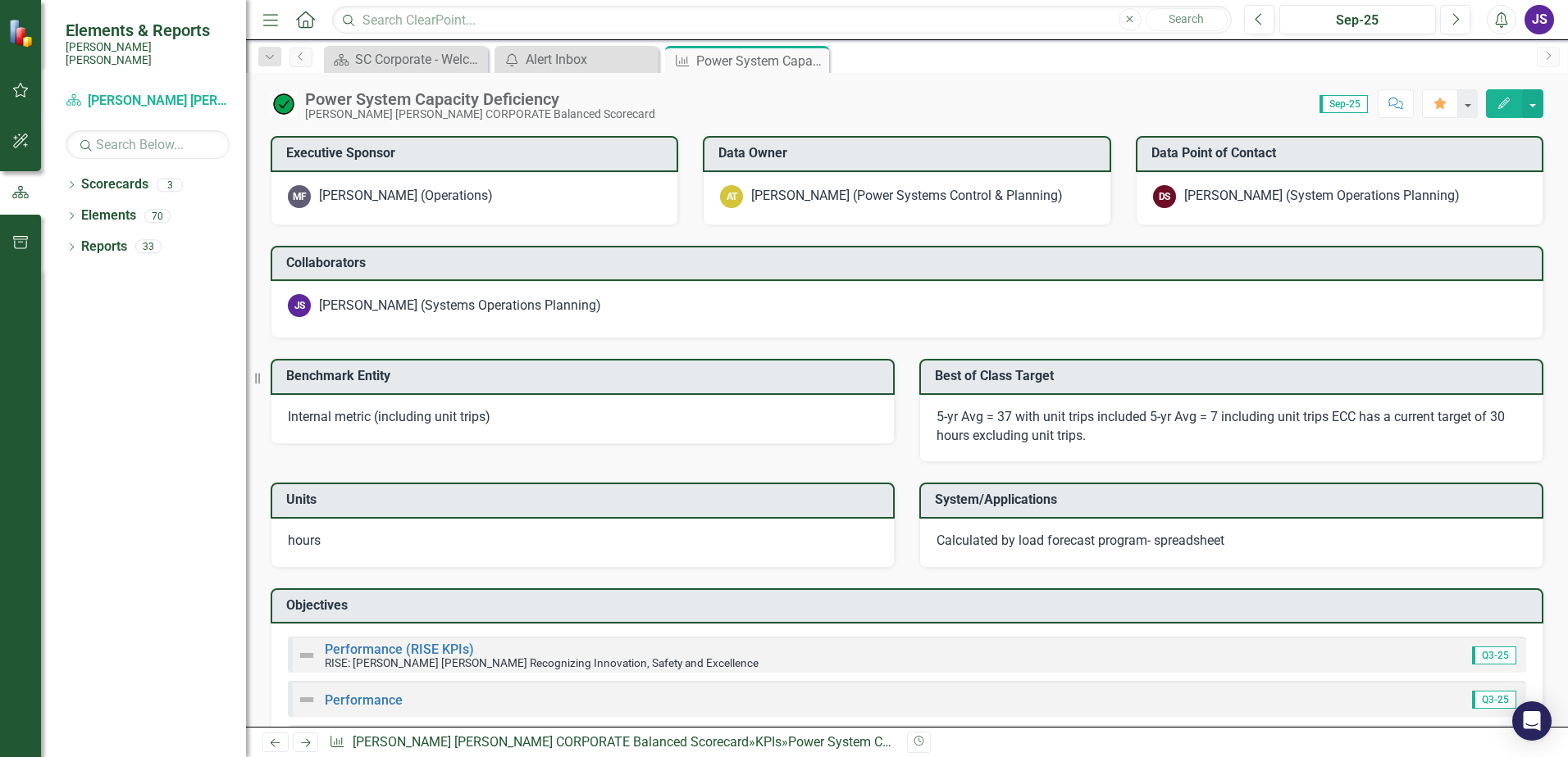
click at [1550, 62] on link "Next" at bounding box center [1548, 57] width 23 height 20
click at [1408, 109] on button "Comment" at bounding box center [1395, 103] width 36 height 28
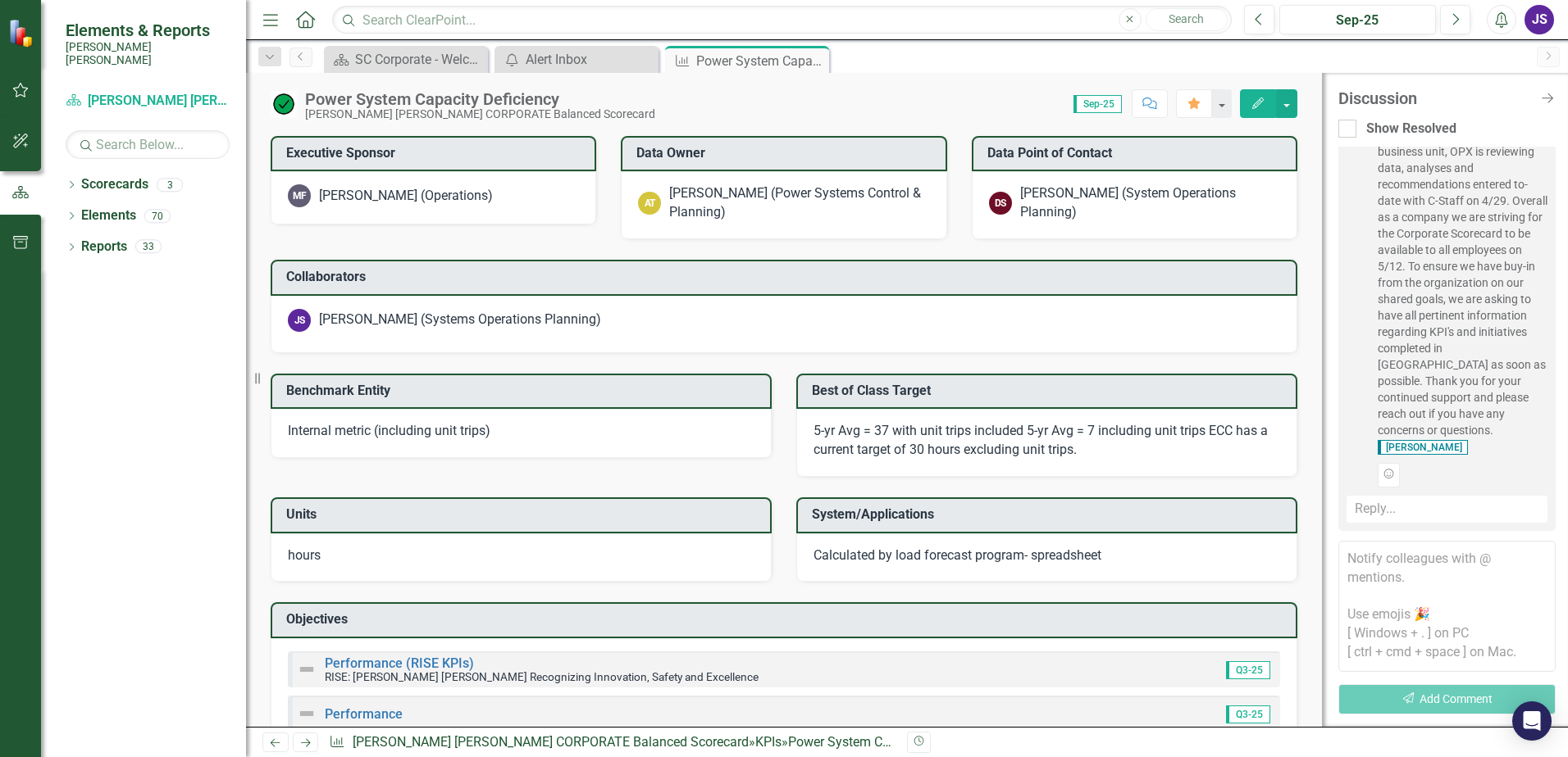
scroll to position [672, 0]
click at [1360, 131] on div "Show Resolved" at bounding box center [1446, 129] width 218 height 19
click at [1348, 131] on input "Show Resolved" at bounding box center [1343, 125] width 11 height 11
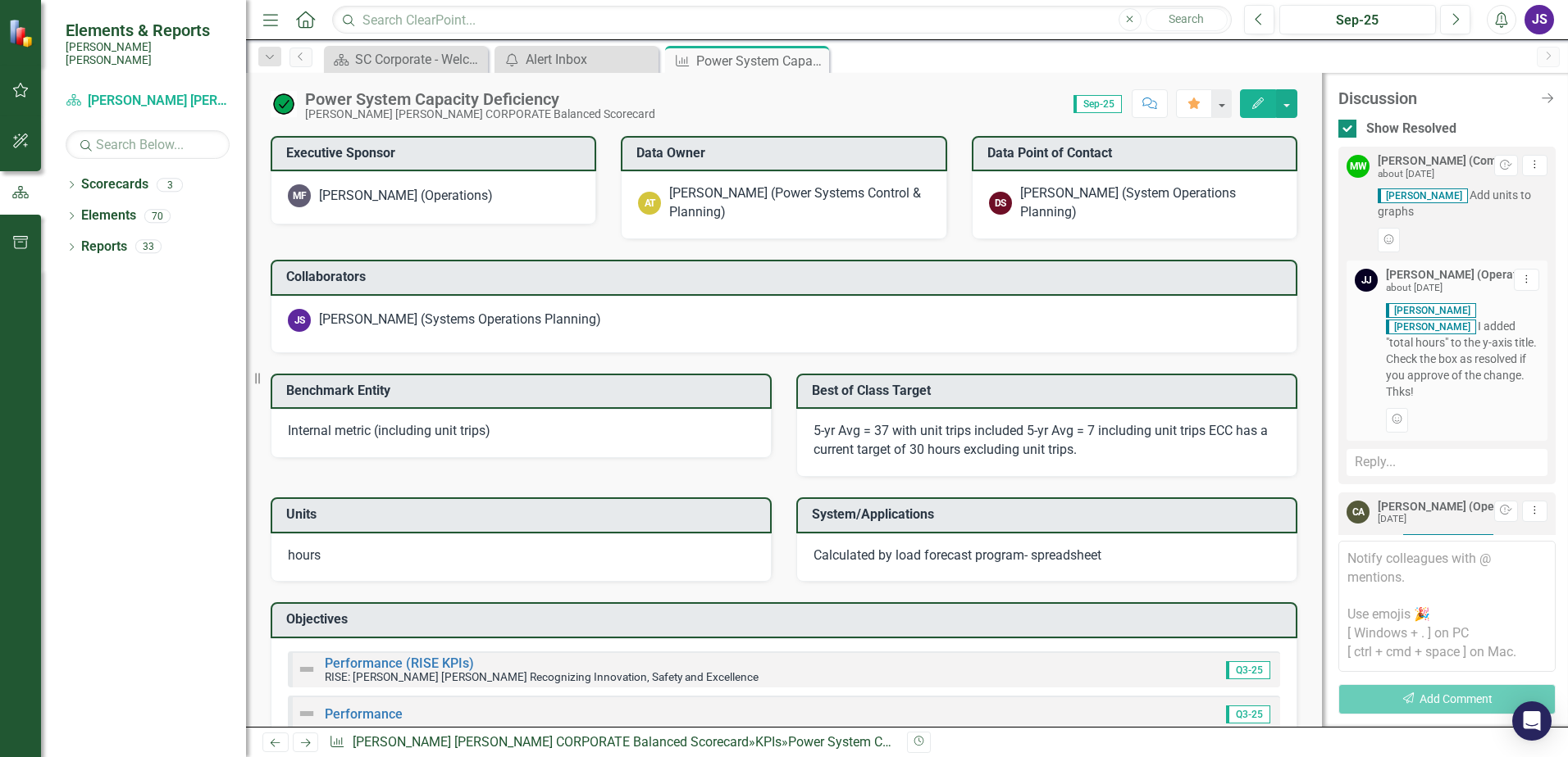
click at [1355, 127] on div at bounding box center [1347, 129] width 18 height 18
click at [1348, 127] on input "Show Resolved" at bounding box center [1343, 125] width 11 height 11
checkbox input "false"
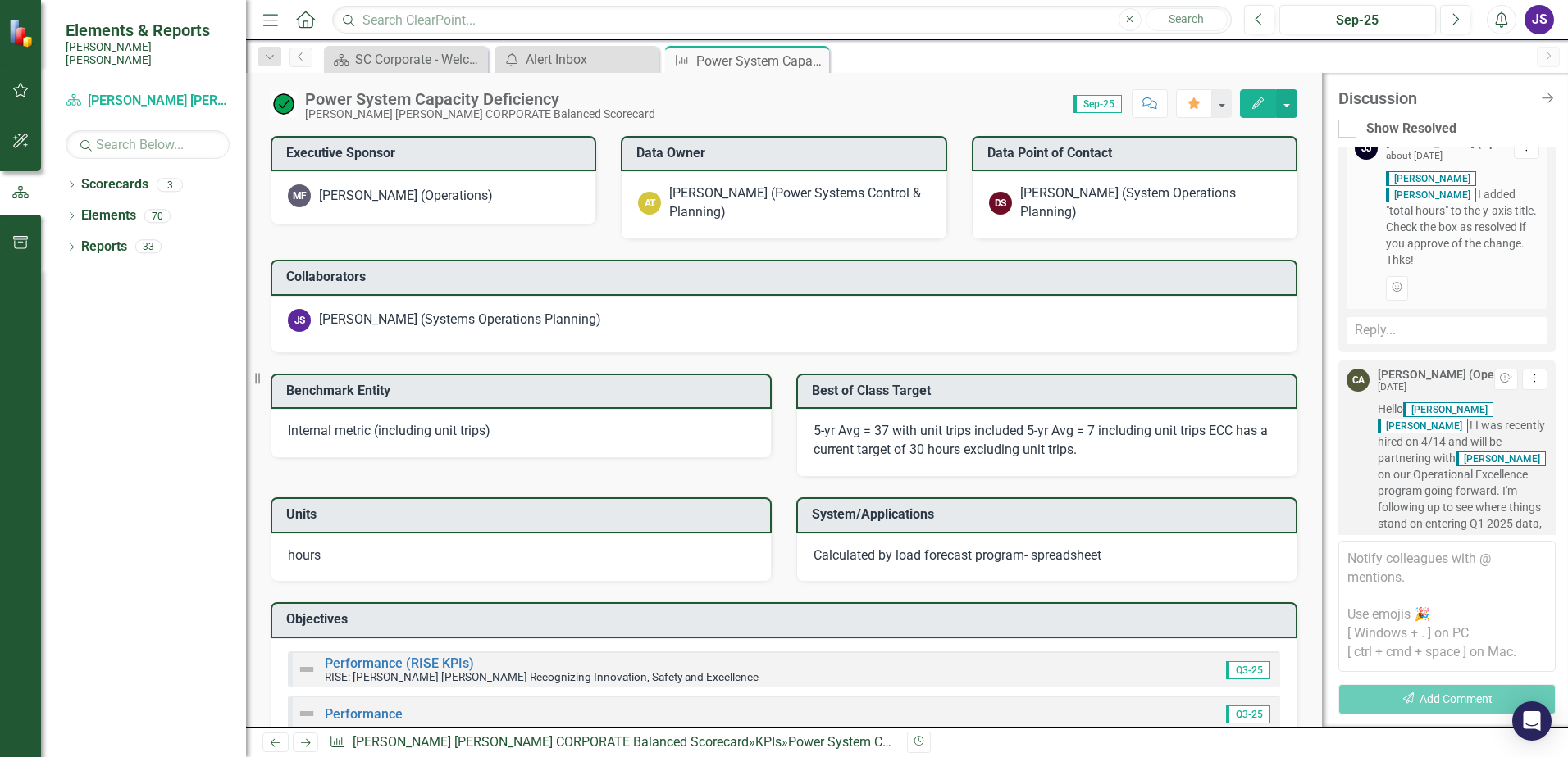
scroll to position [119, 0]
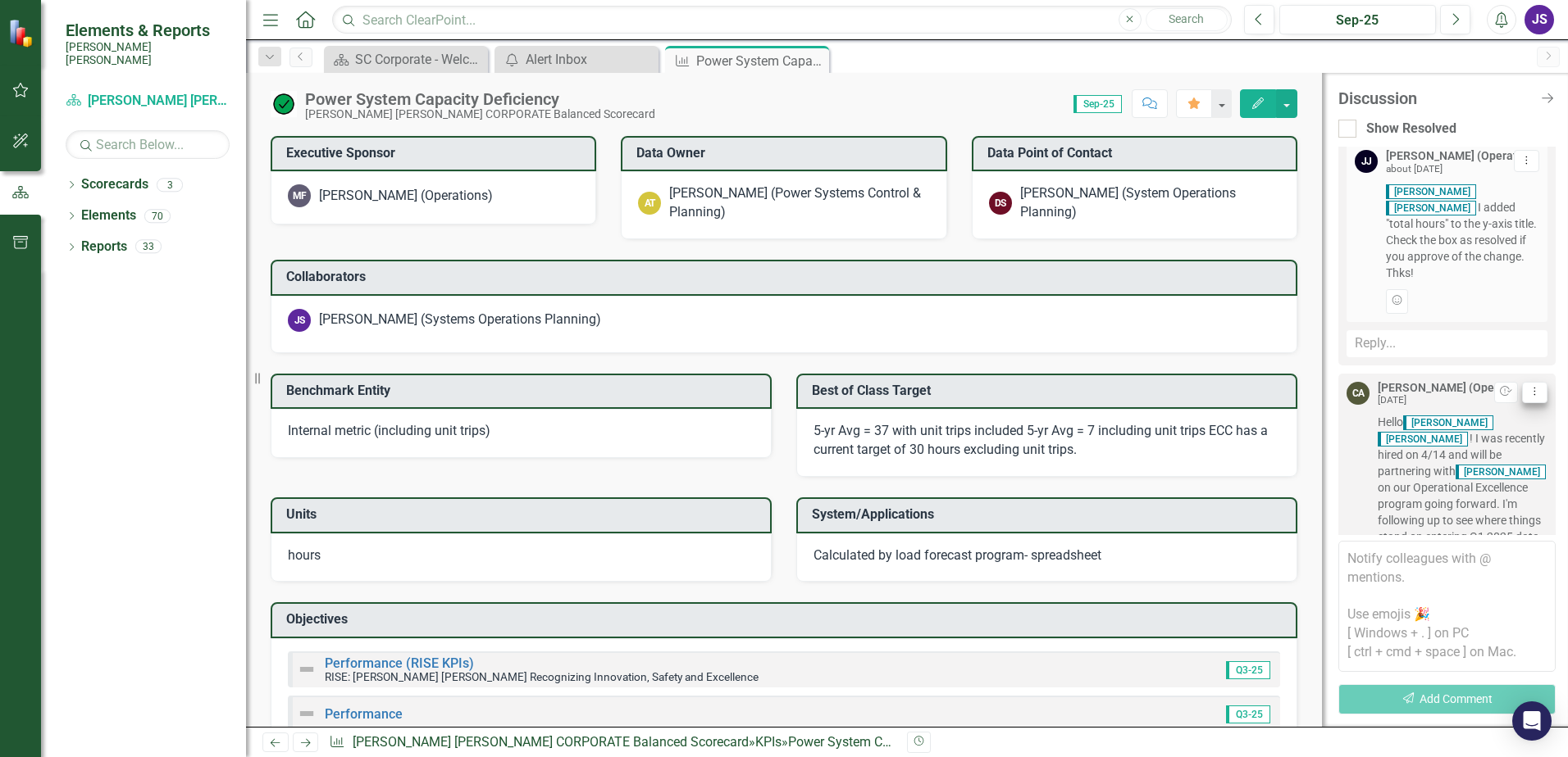
click at [1528, 396] on icon "Dropdown Menu" at bounding box center [1535, 391] width 14 height 11
click at [1394, 487] on span "Hello [PERSON_NAME] [PERSON_NAME] ! I was recently hired on 4/14 and will be pa…" at bounding box center [1463, 700] width 170 height 574
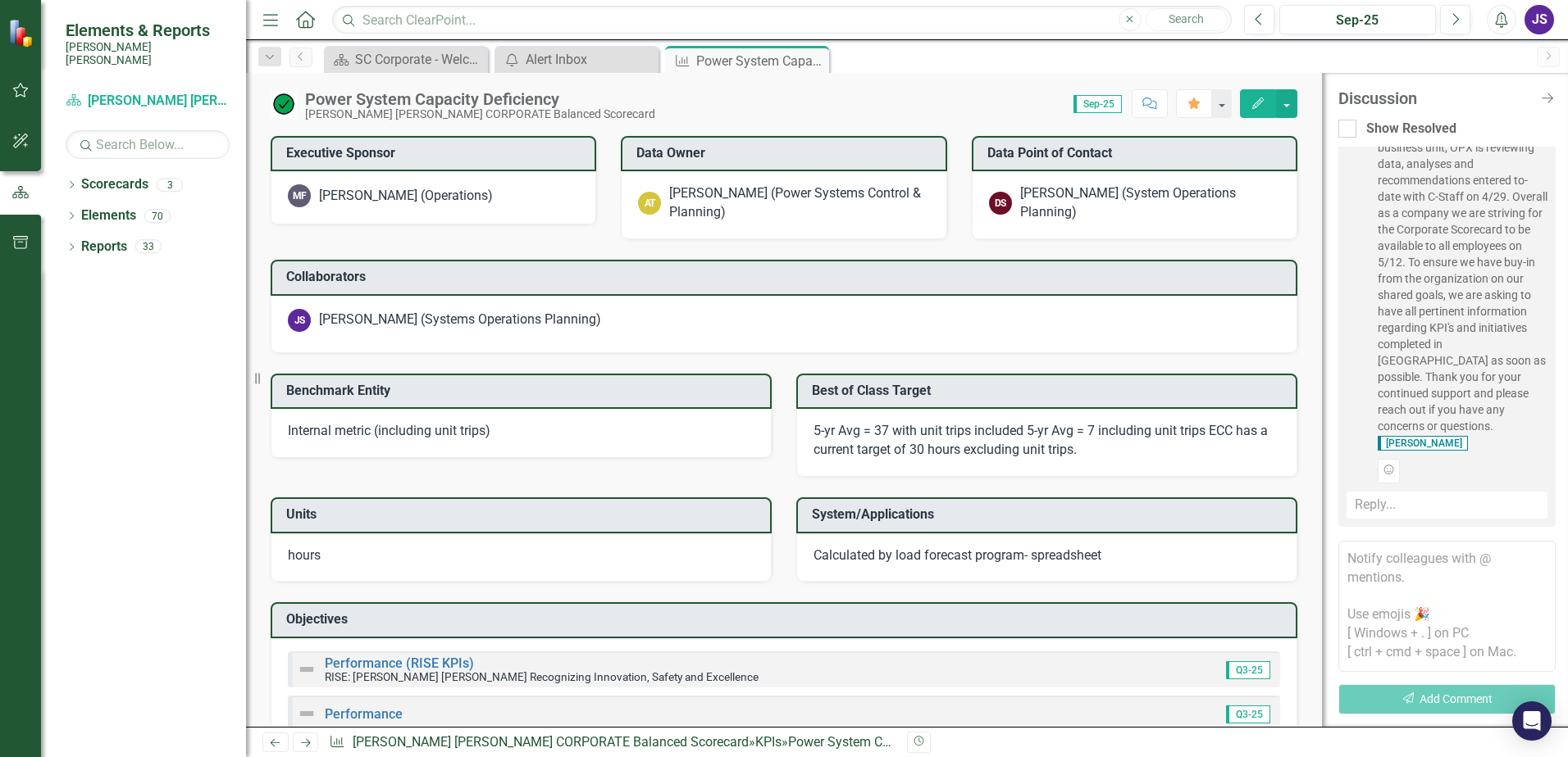
scroll to position [672, 0]
click at [1433, 638] on textarea at bounding box center [1446, 607] width 218 height 131
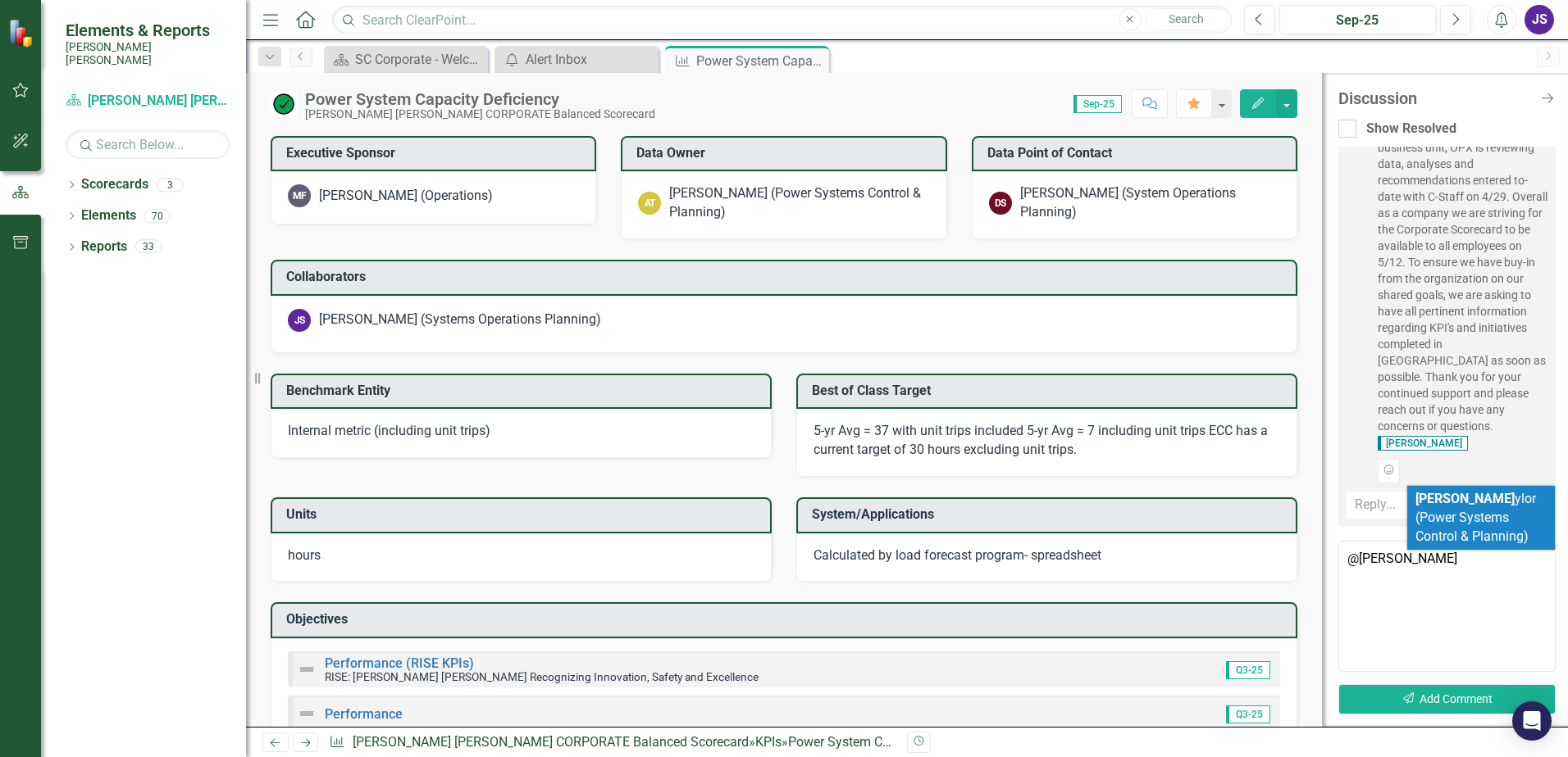
click at [1476, 536] on li "[PERSON_NAME] ylor (Power Systems Control & Planning)" at bounding box center [1480, 518] width 147 height 64
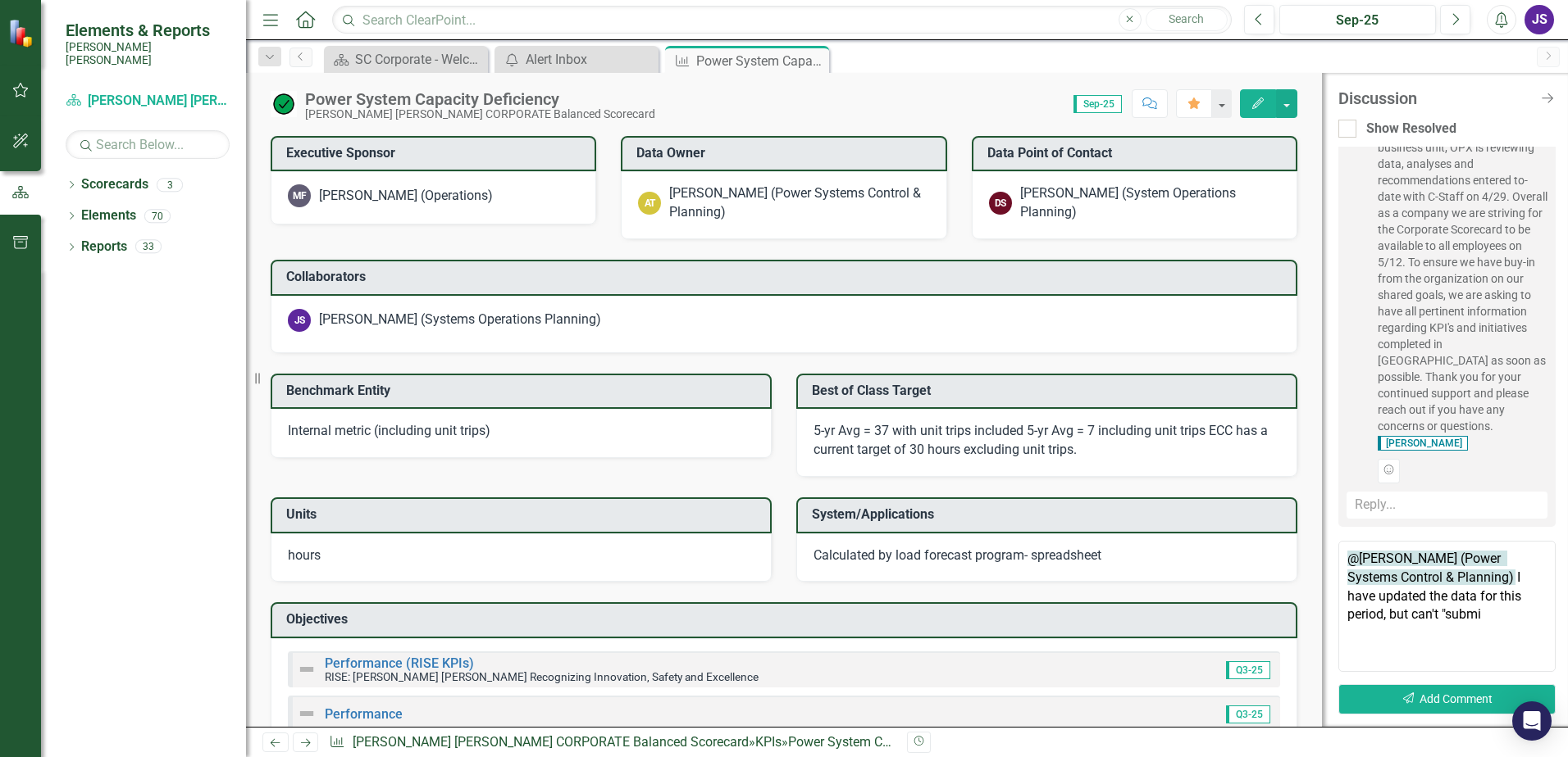
type textarea "@[PERSON_NAME] (Power Systems Control & Planning) I have updated the data for t…"
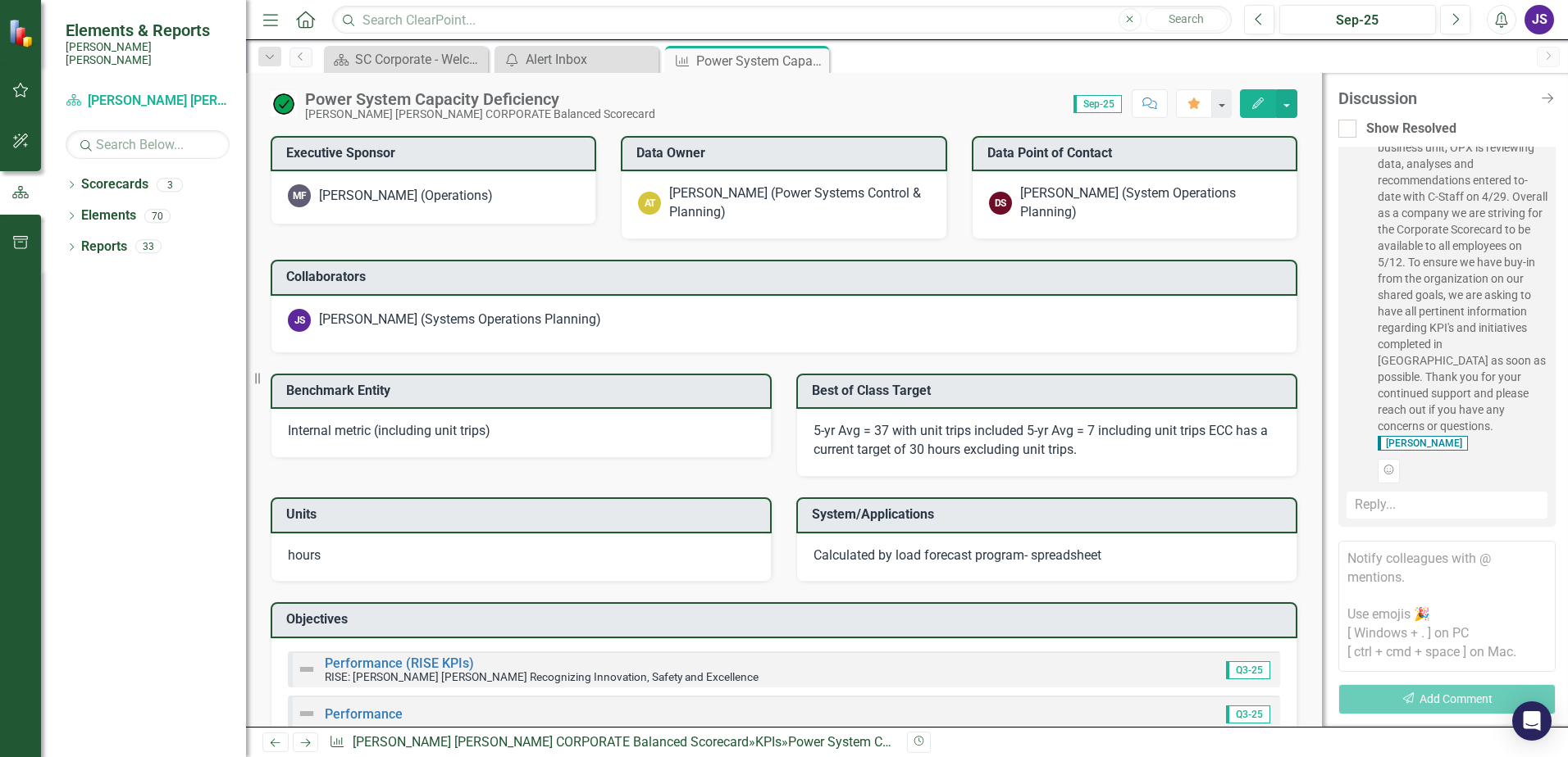
click at [1497, 17] on icon "Alerts" at bounding box center [1501, 20] width 18 height 17
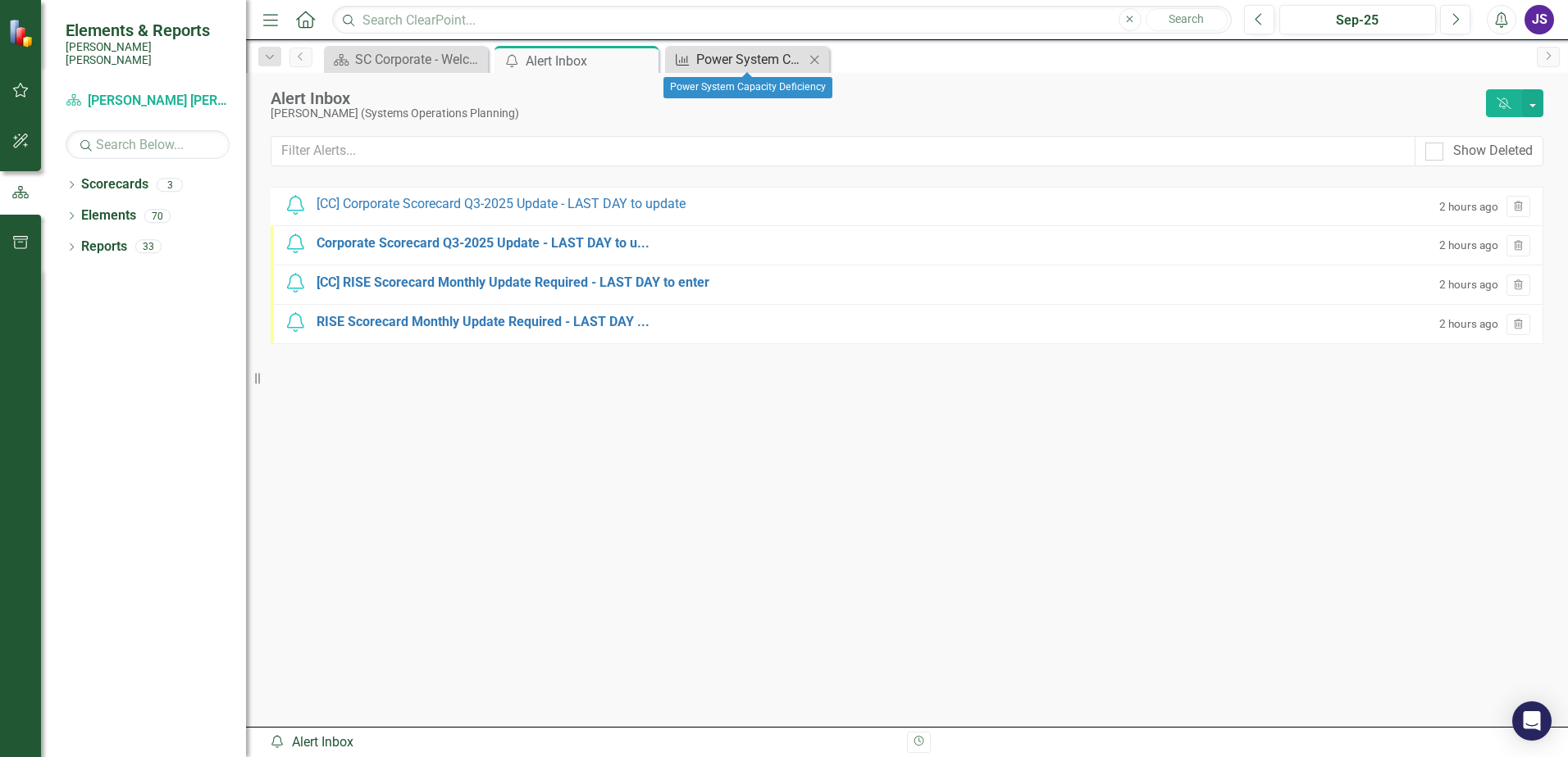
click at [773, 59] on div "Power System Capacity Deficiency" at bounding box center [749, 59] width 108 height 20
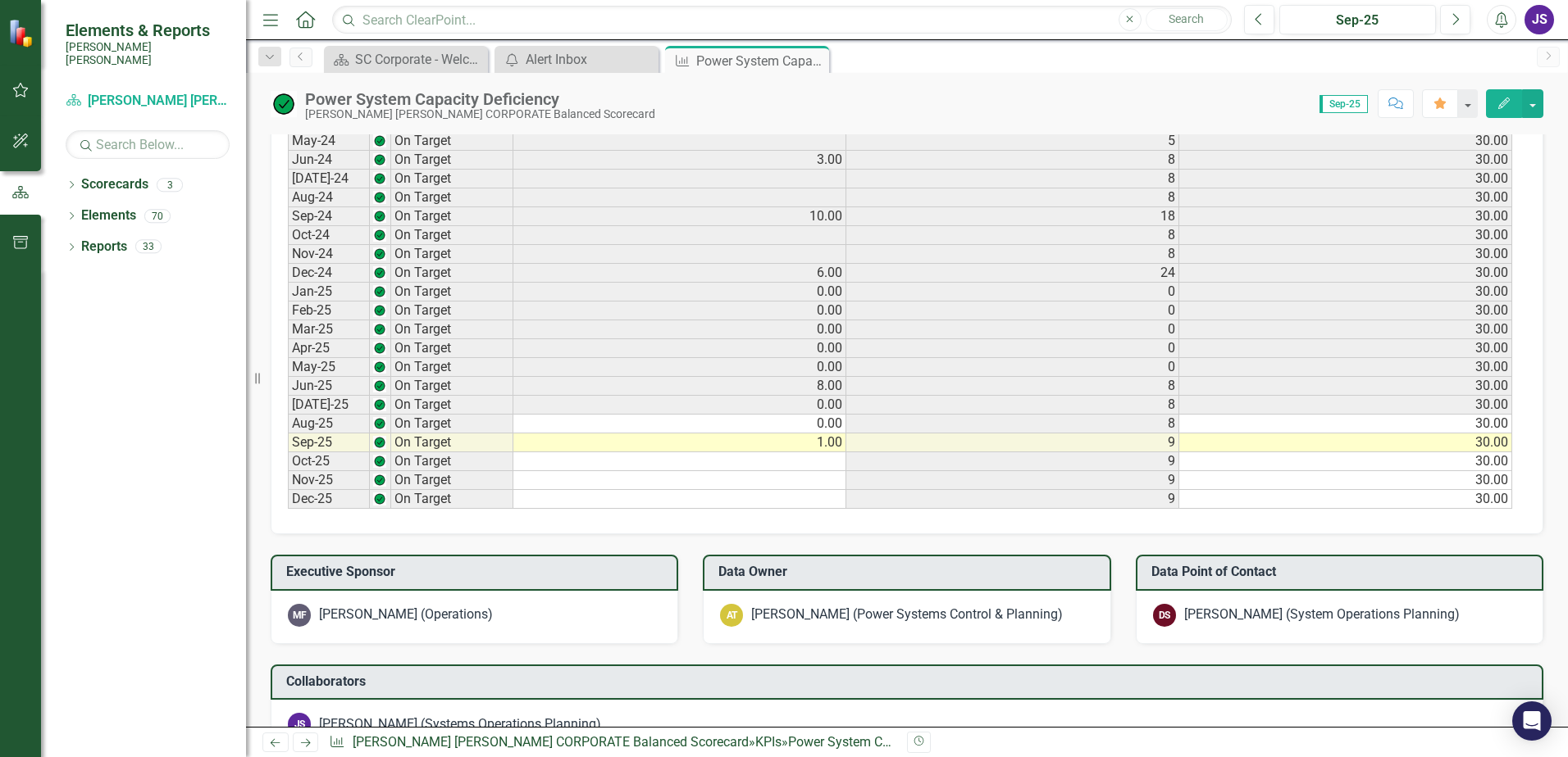
scroll to position [1310, 0]
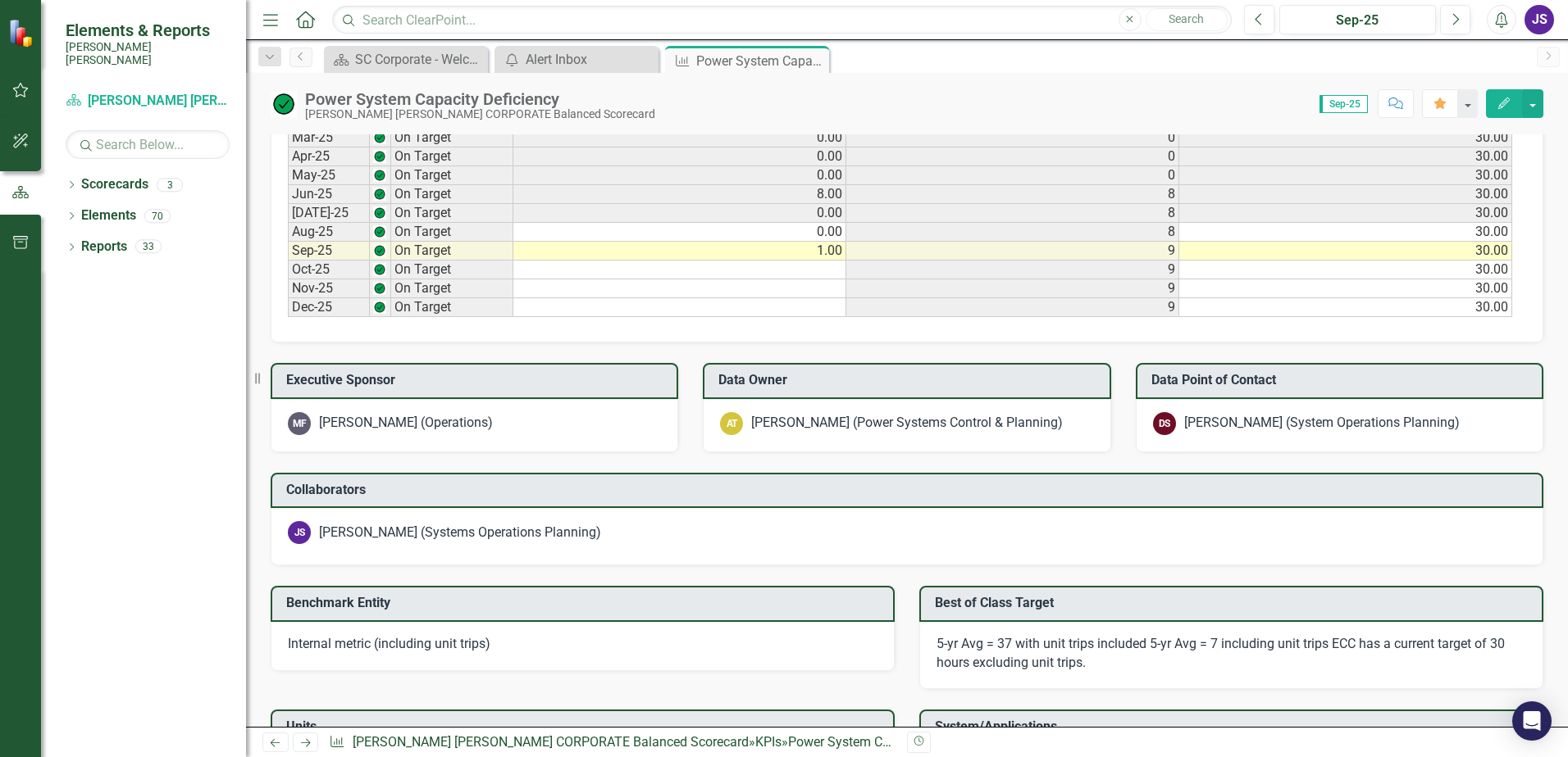
click at [763, 425] on div "[PERSON_NAME] (Power Systems Control & Planning)" at bounding box center [906, 422] width 311 height 19
click at [1242, 420] on div "[PERSON_NAME] (System Operations Planning)" at bounding box center [1321, 422] width 275 height 19
click at [1498, 112] on button "Edit" at bounding box center [1504, 103] width 36 height 28
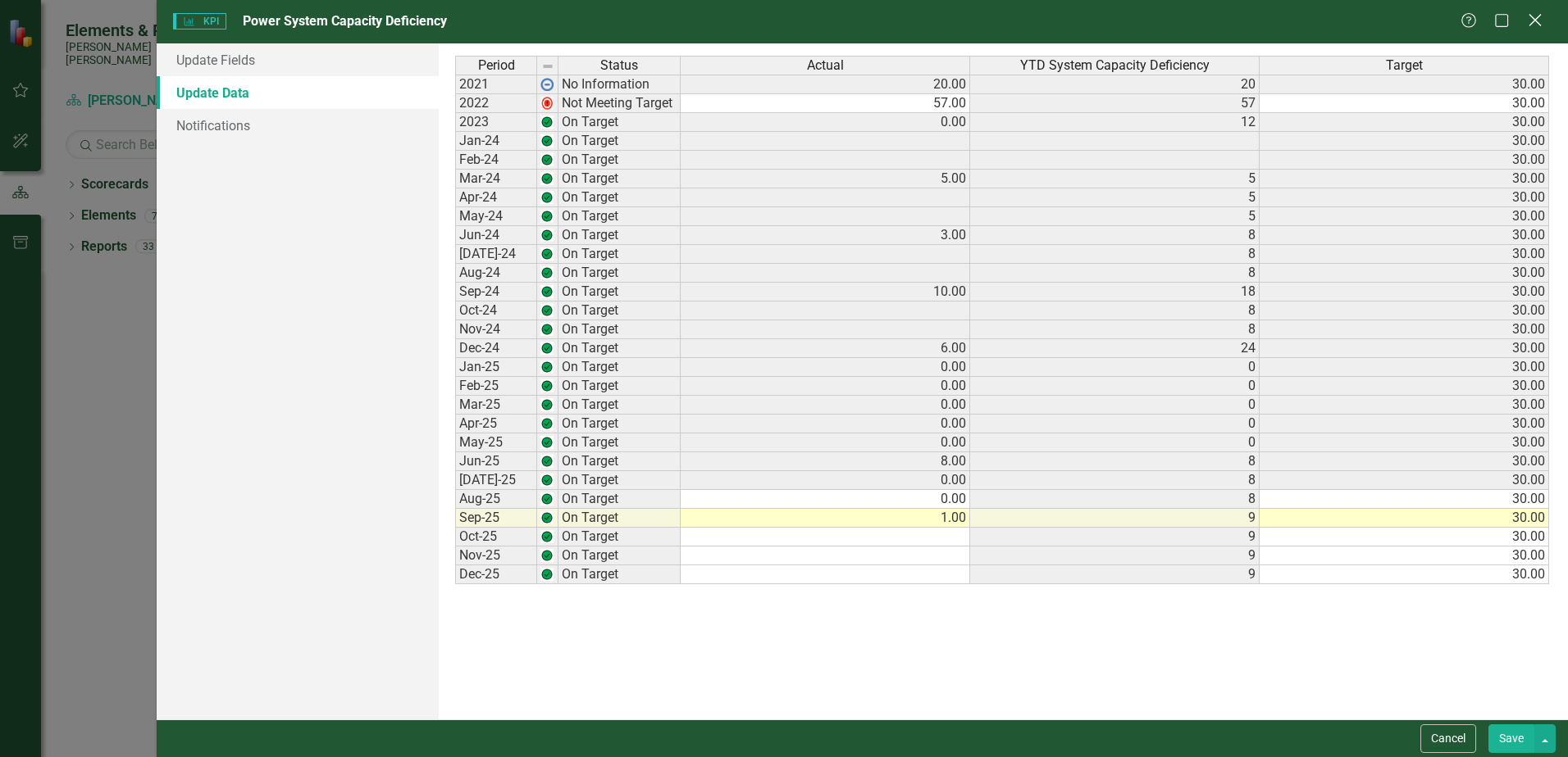
click at [1540, 18] on icon "Close" at bounding box center [1534, 20] width 20 height 16
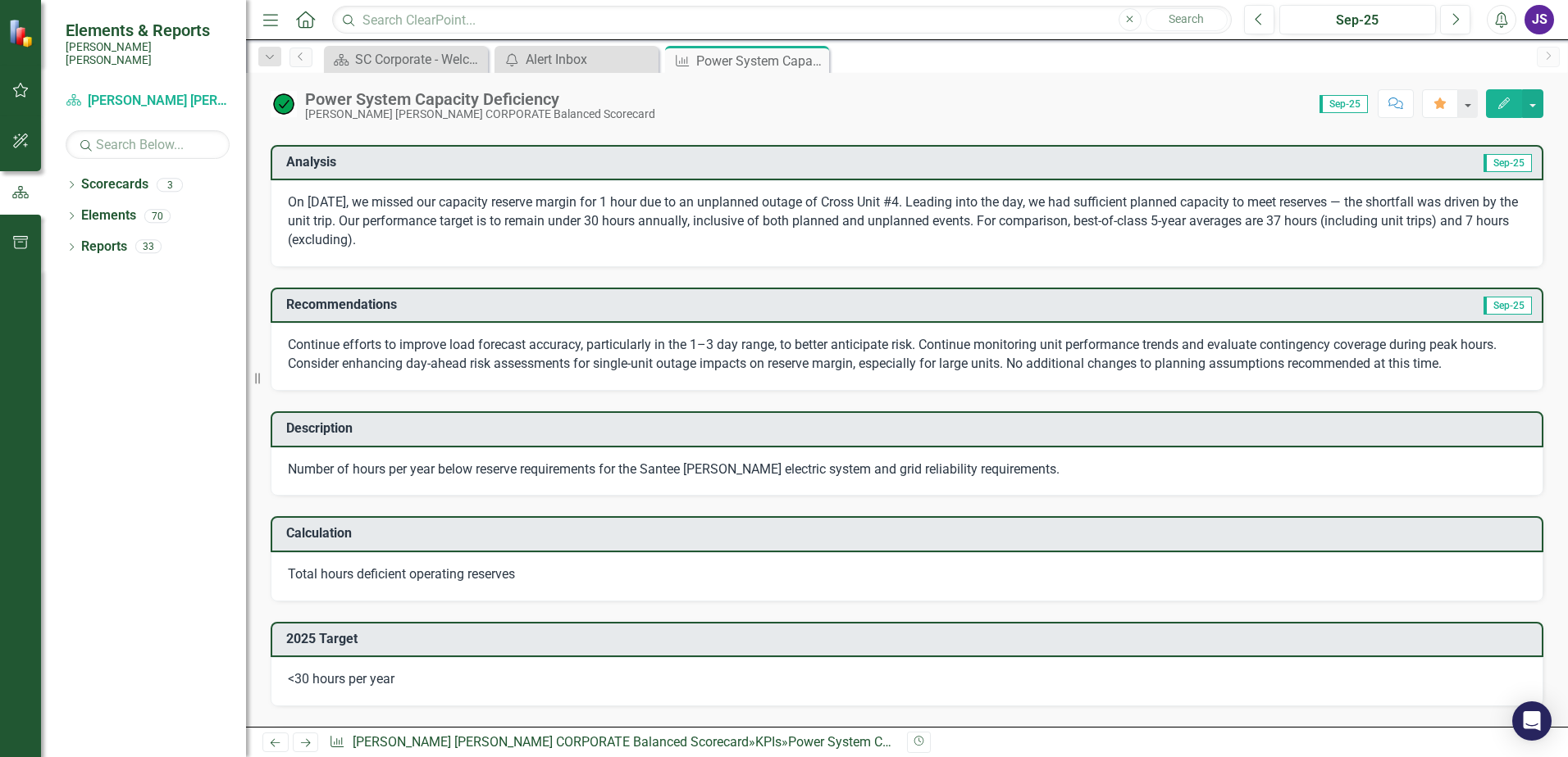
scroll to position [0, 0]
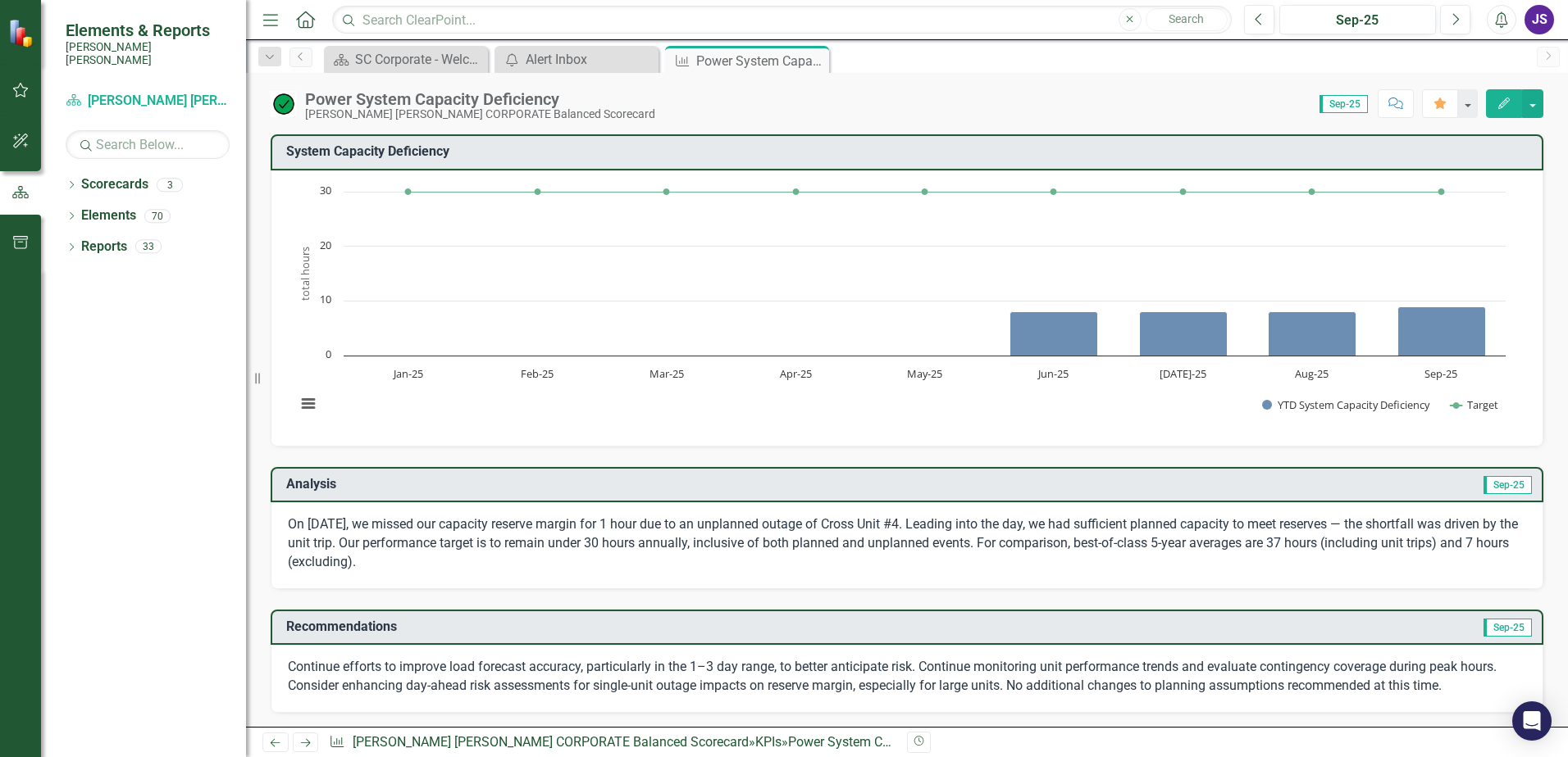
click at [1336, 102] on span "Sep-25" at bounding box center [1344, 103] width 49 height 18
drag, startPoint x: 1336, startPoint y: 102, endPoint x: 1531, endPoint y: 106, distance: 195.0
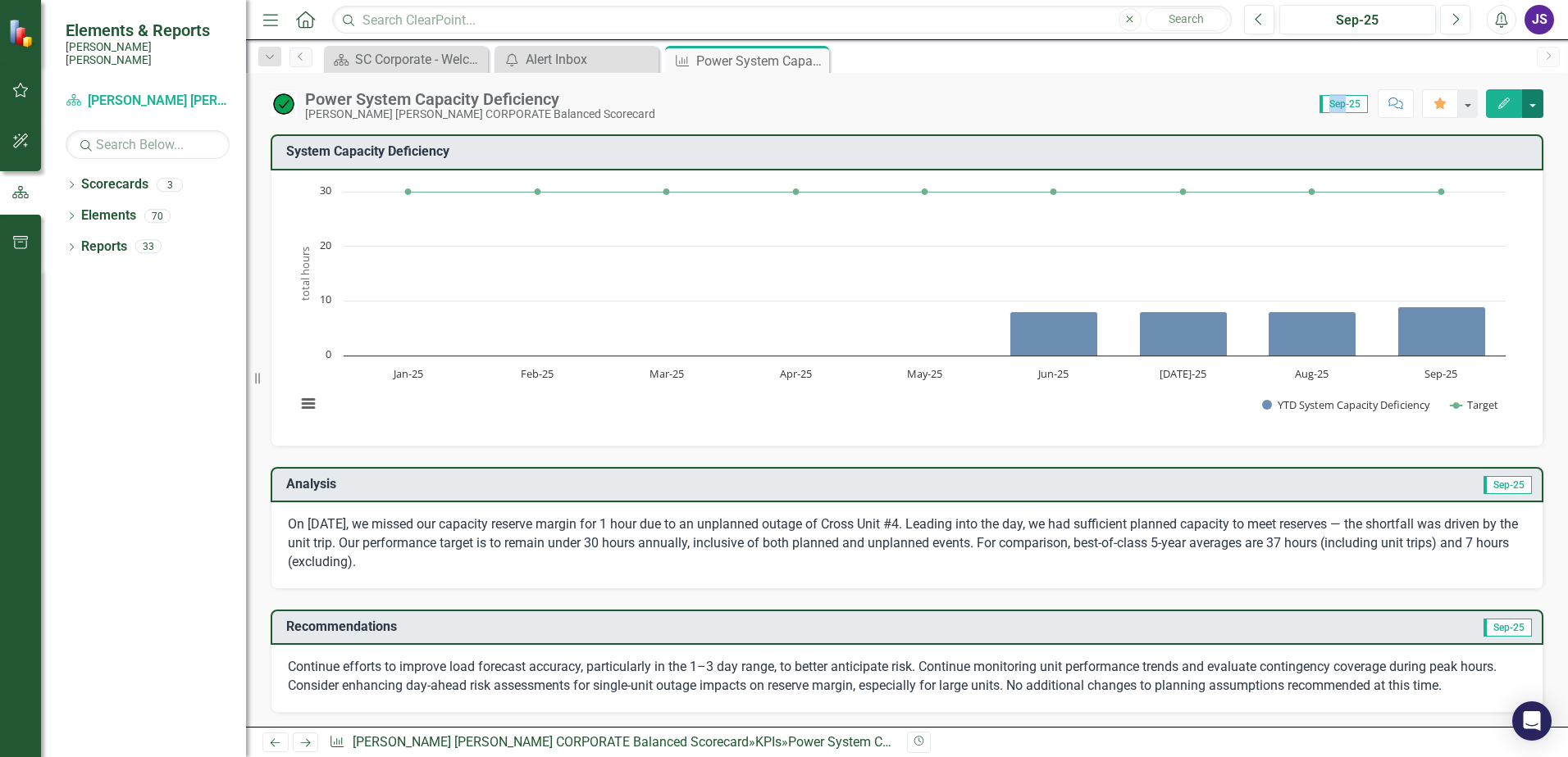
click at [1531, 106] on button "button" at bounding box center [1533, 103] width 21 height 28
